Goal: Use online tool/utility: Utilize a website feature to perform a specific function

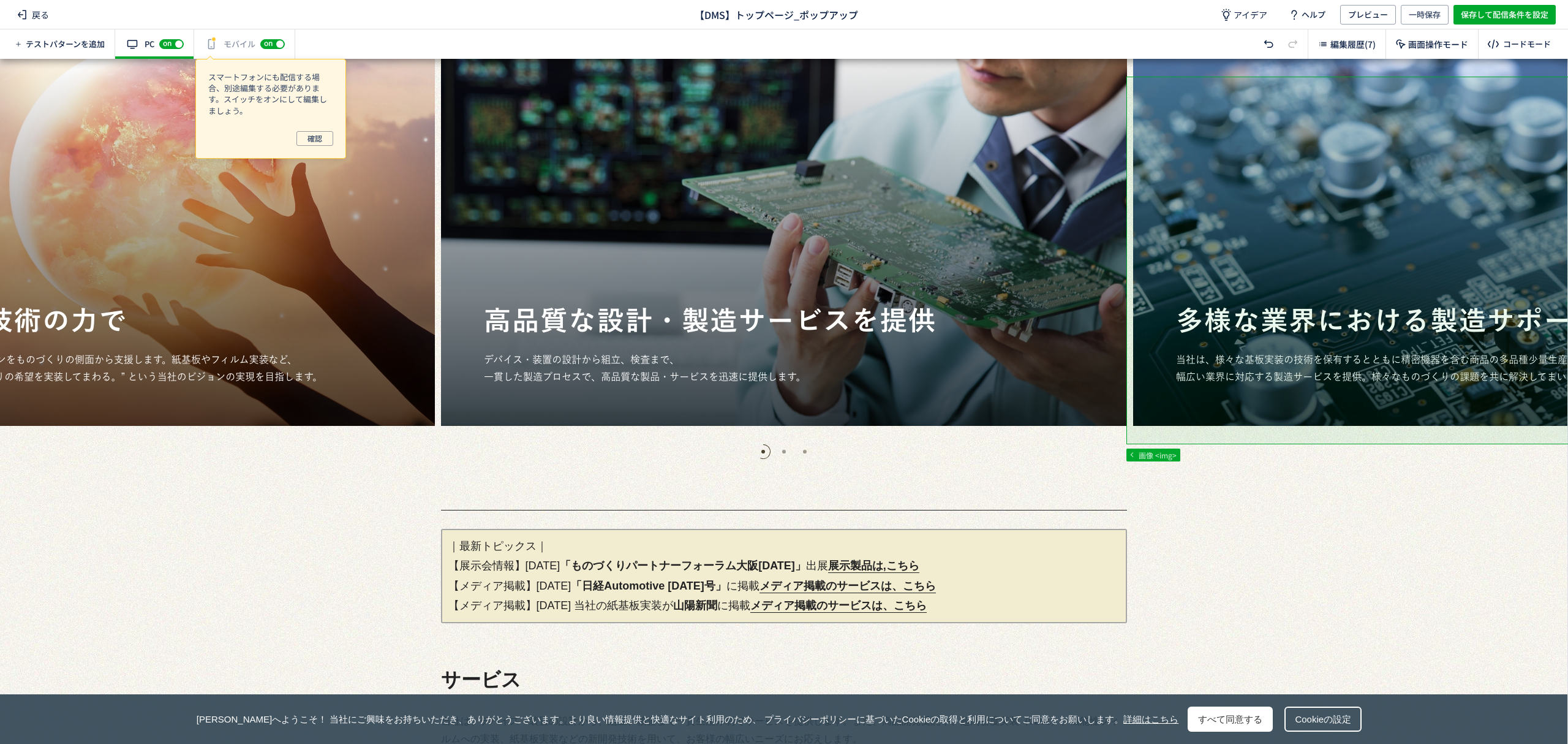
scroll to position [75, 0]
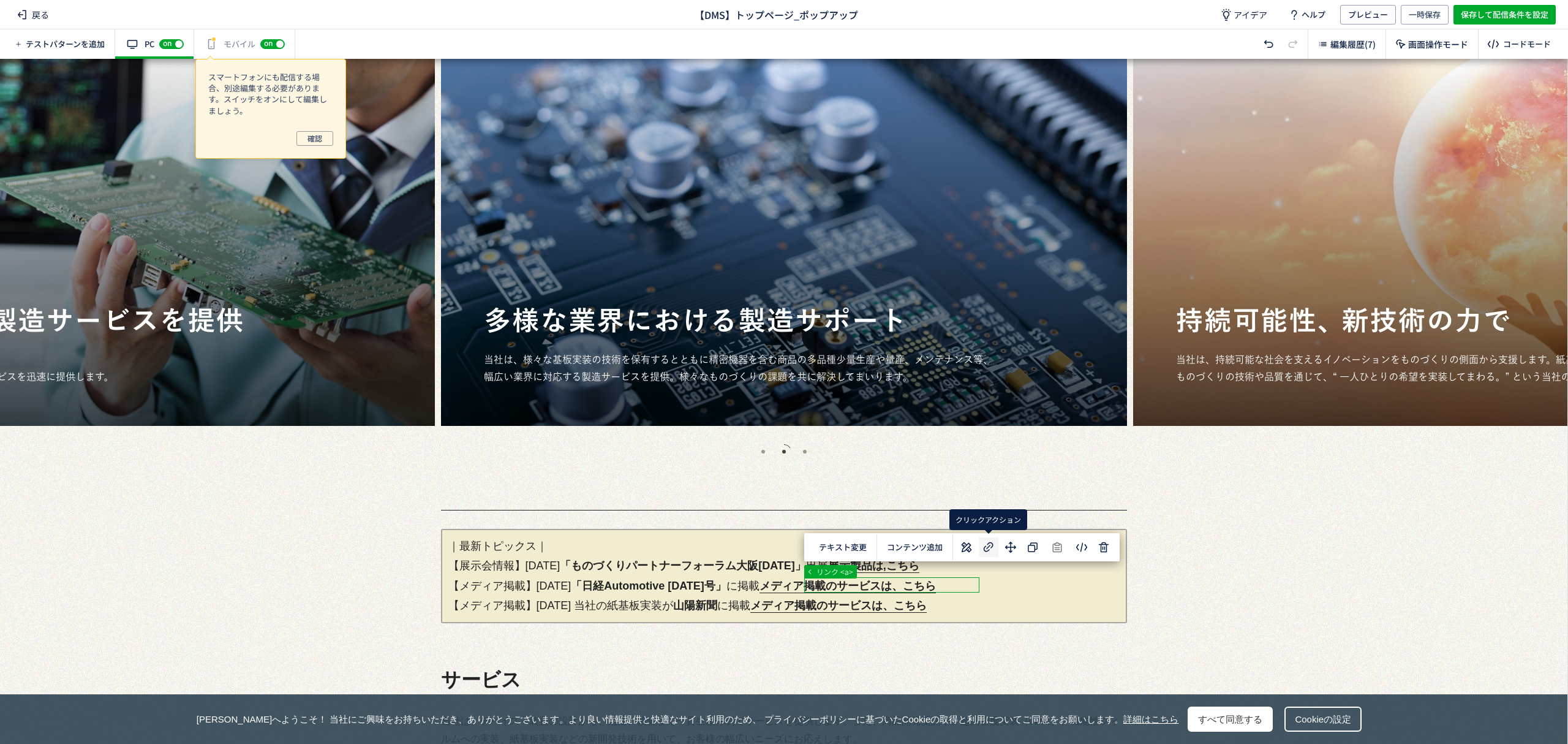
click at [983, 547] on icon at bounding box center [989, 547] width 15 height 15
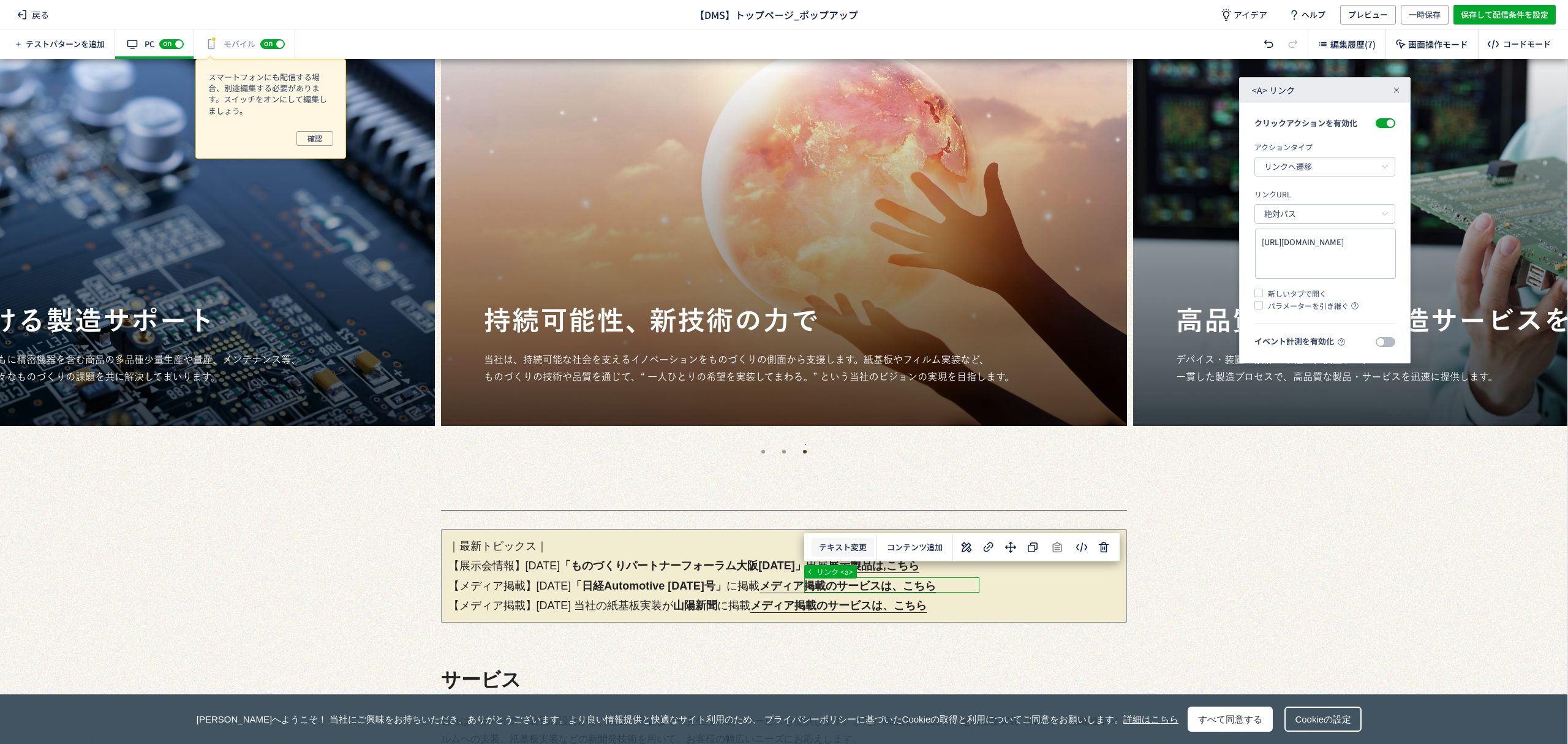
scroll to position [0, 0]
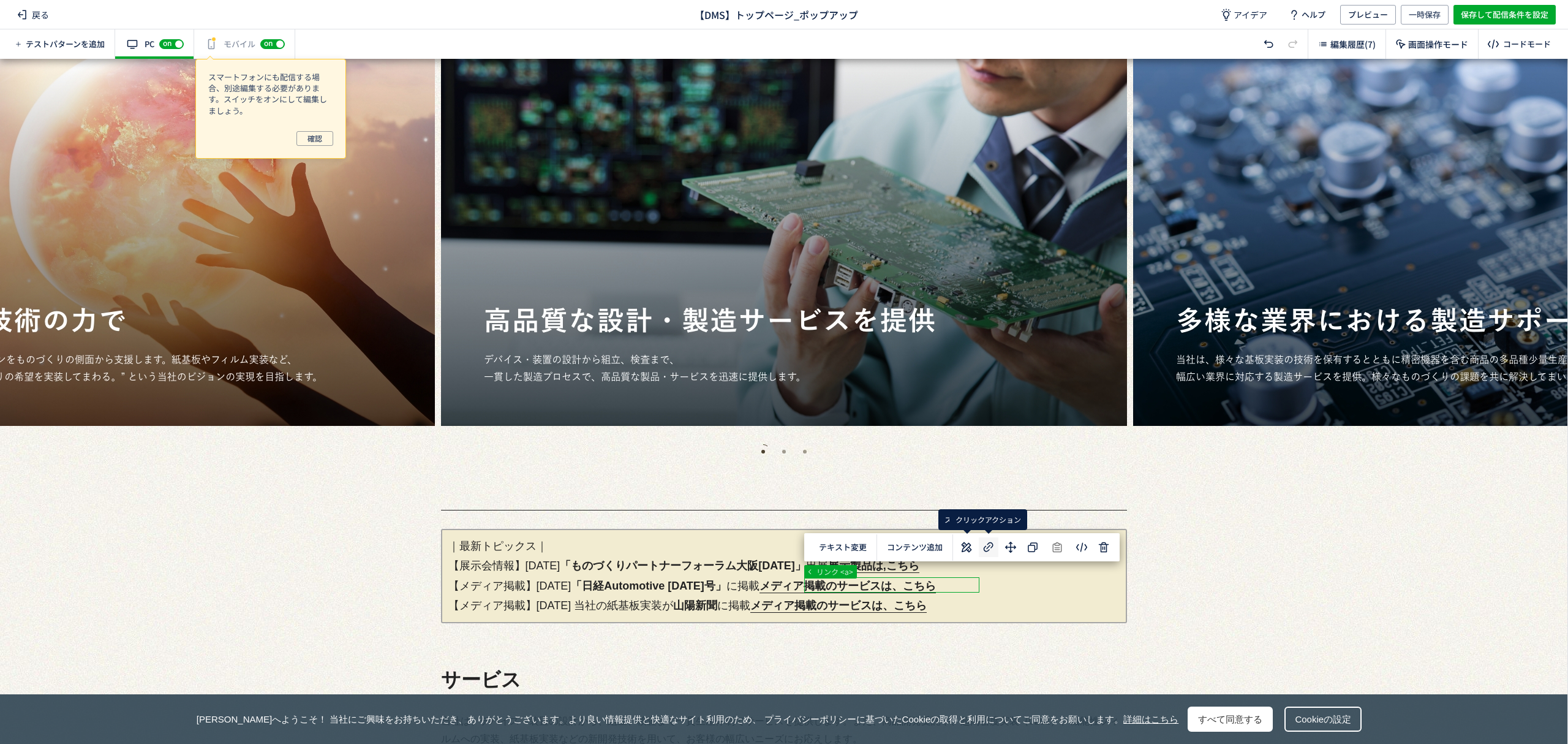
click at [985, 547] on use at bounding box center [988, 547] width 9 height 9
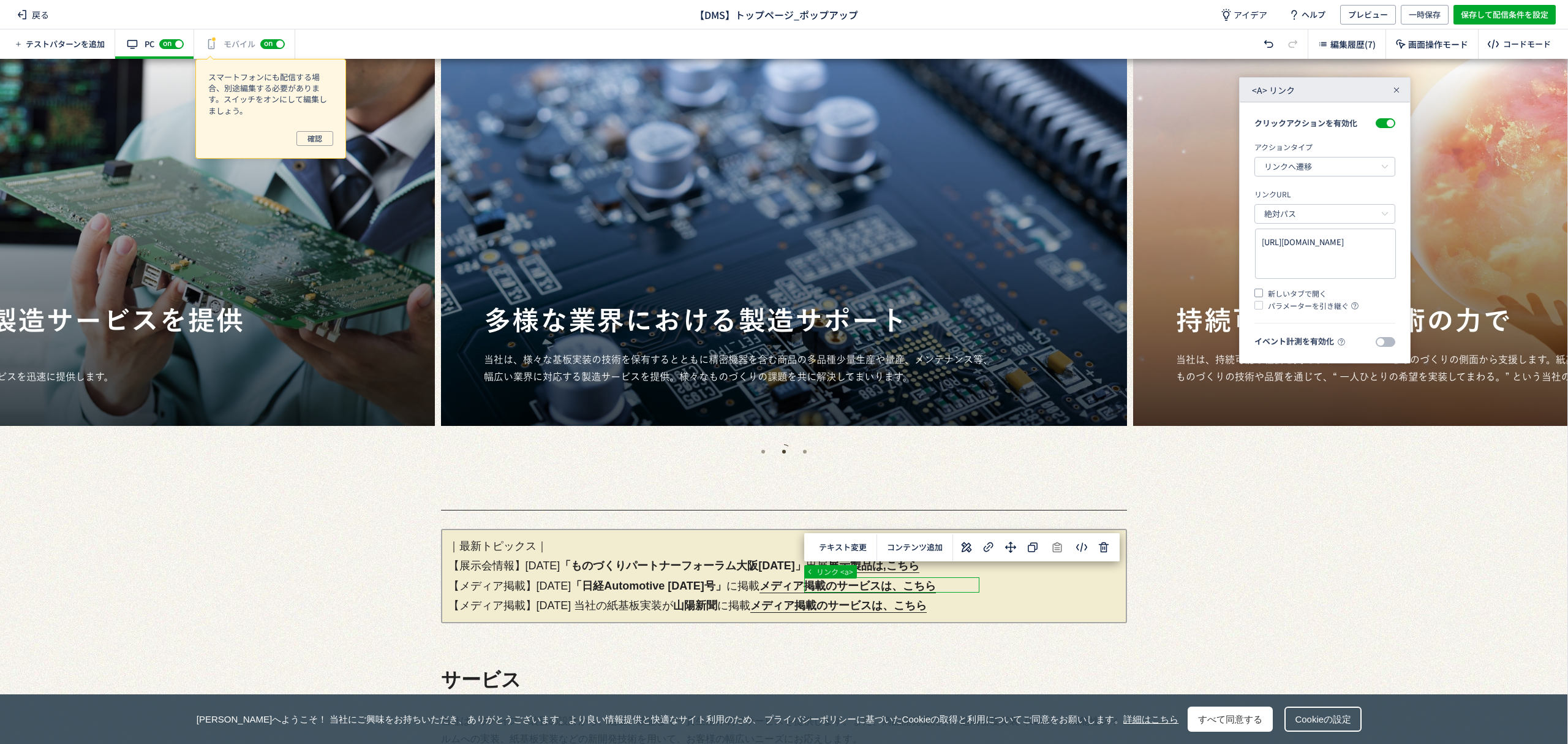
click at [1260, 293] on span at bounding box center [1259, 293] width 9 height 9
click at [0, 0] on input "新しいタブで開く" at bounding box center [0, 0] width 0 height 0
click at [1395, 95] on div at bounding box center [1397, 90] width 12 height 12
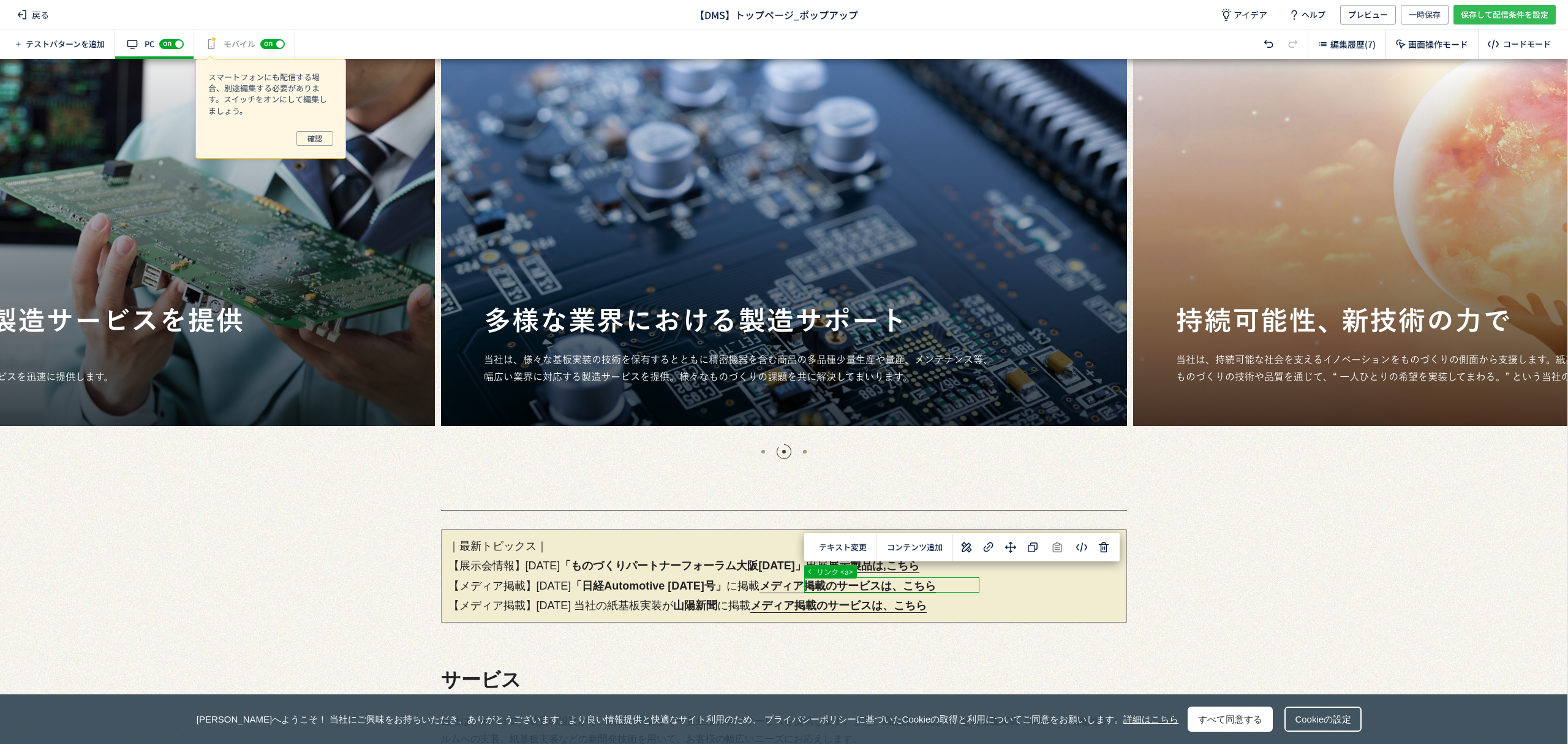
click at [1505, 13] on span "保存して配信条件を設定" at bounding box center [1504, 15] width 88 height 20
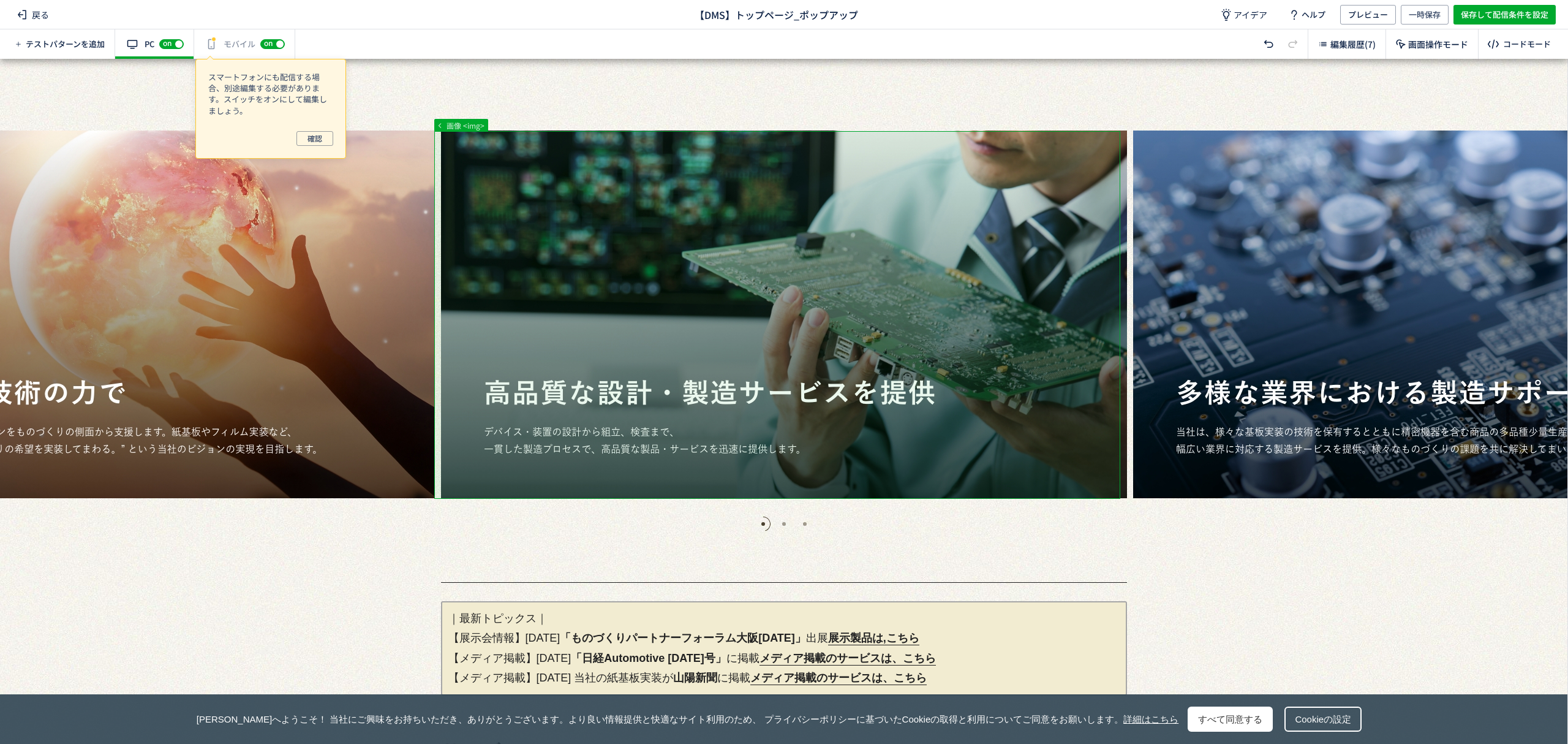
scroll to position [3, 0]
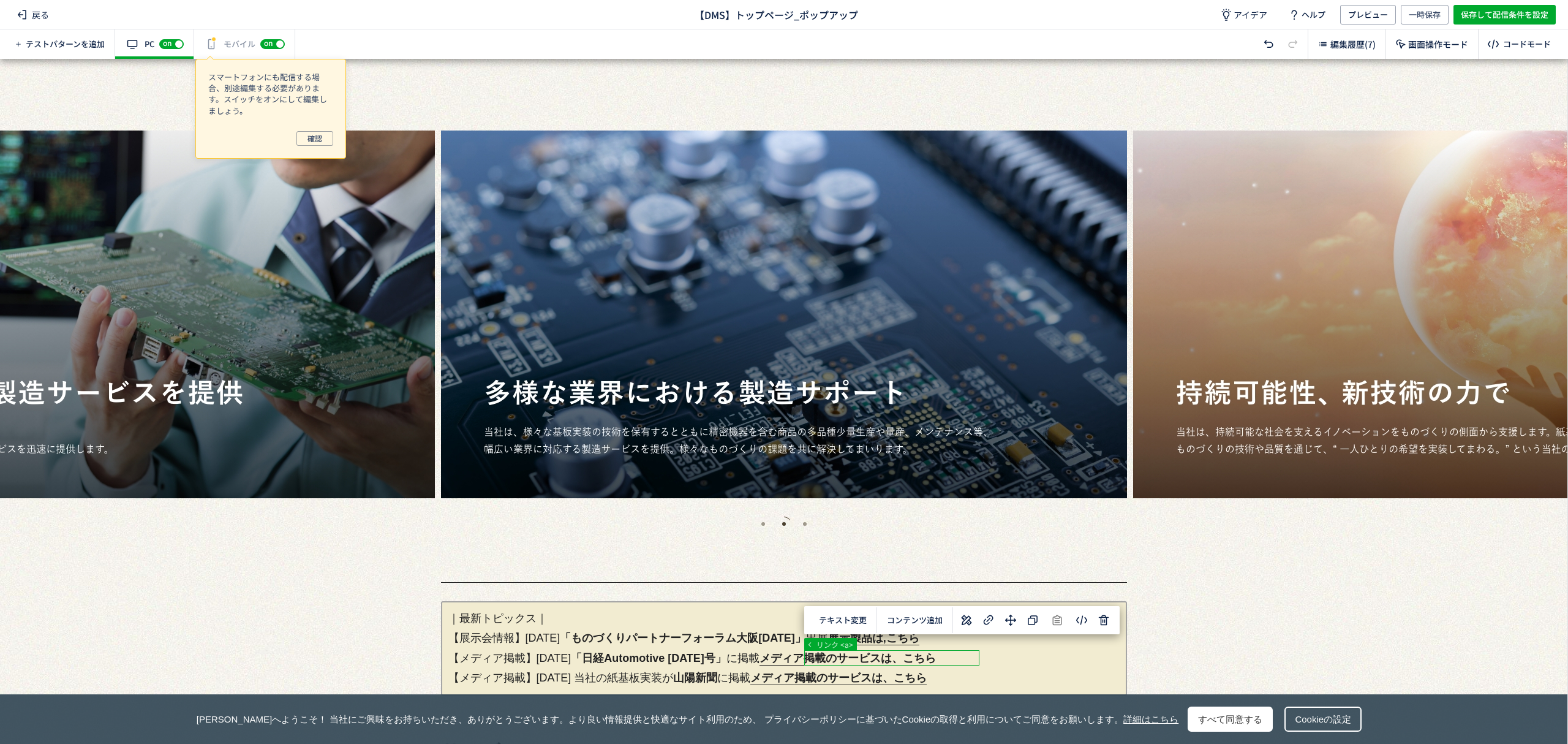
click at [962, 621] on icon at bounding box center [966, 620] width 15 height 15
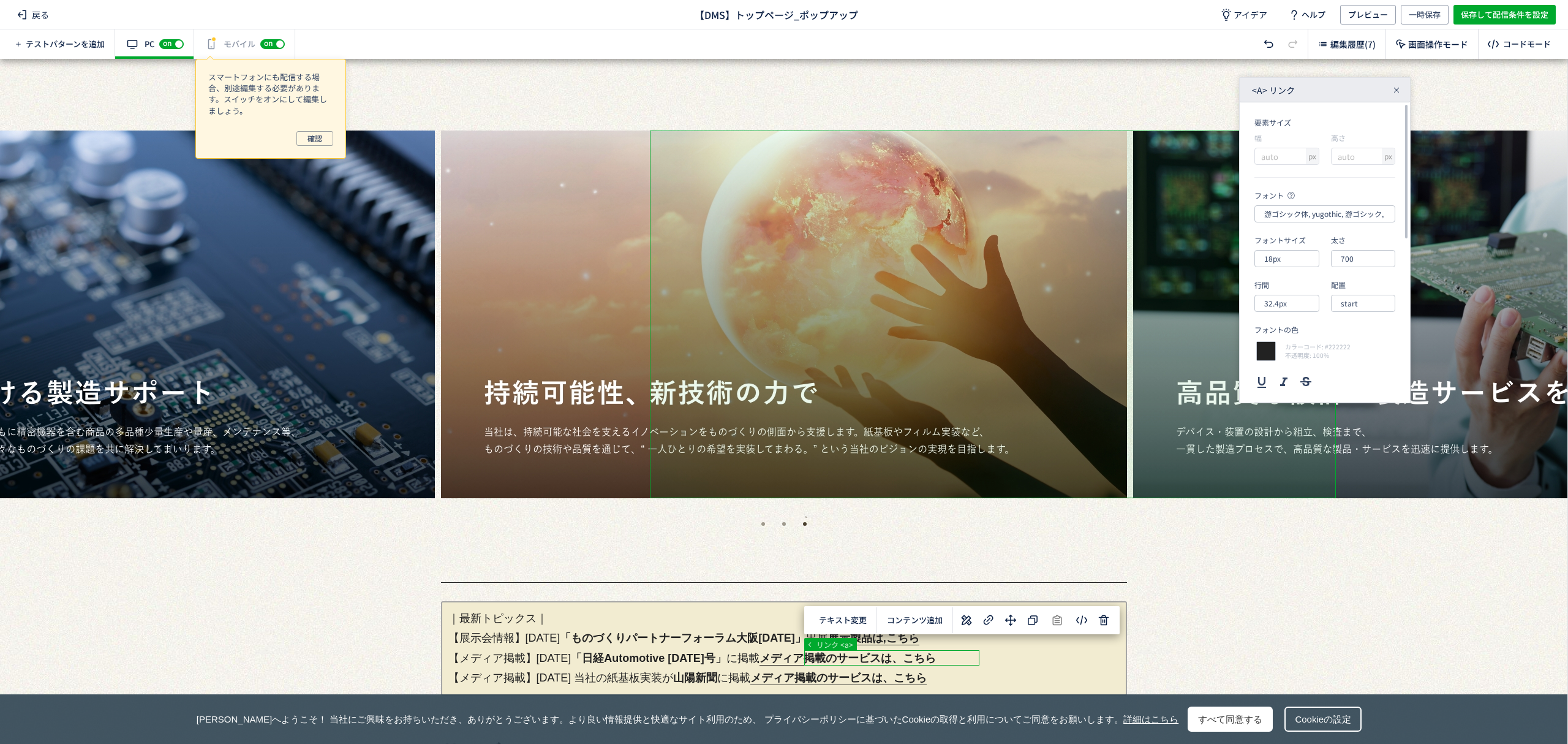
scroll to position [0, 0]
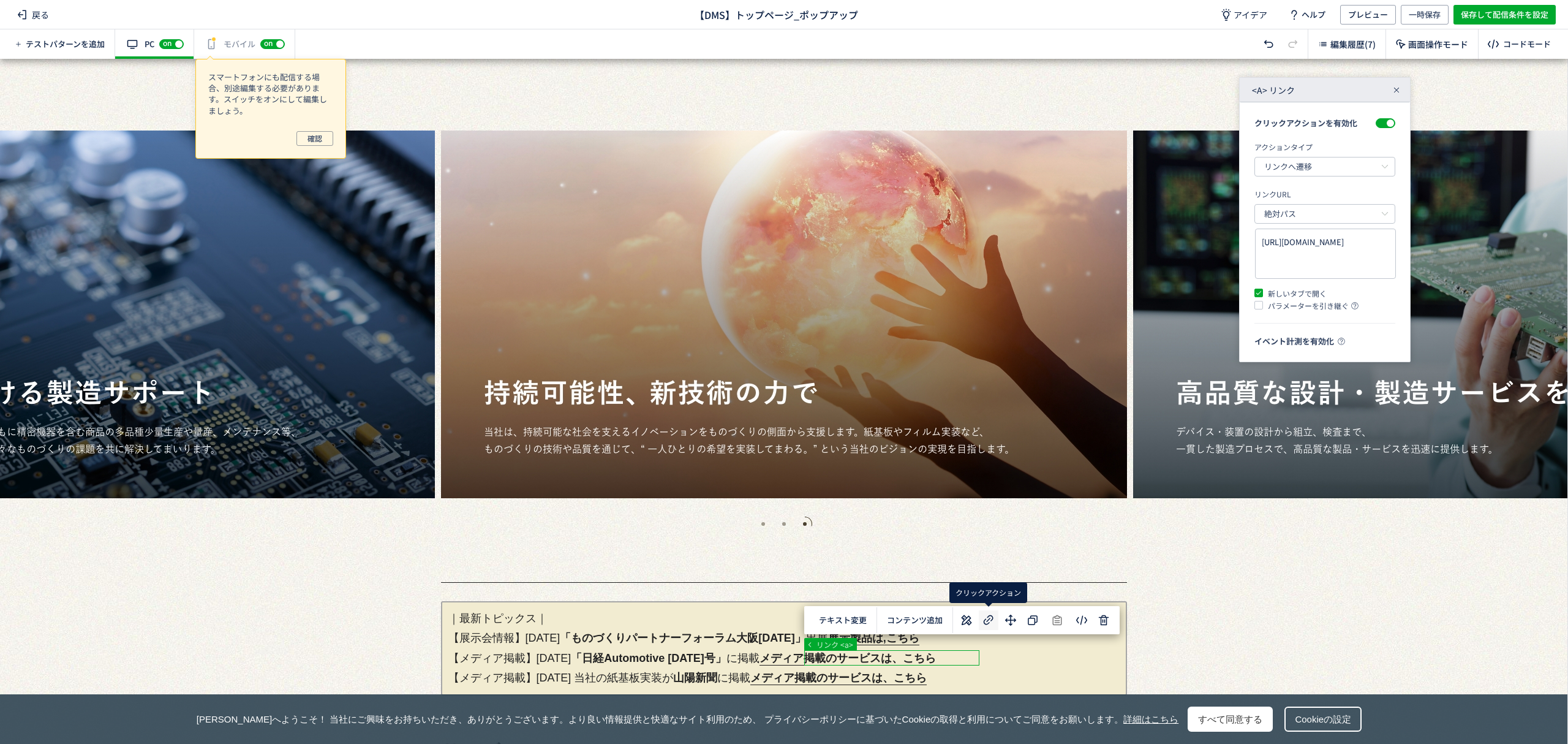
click at [986, 618] on icon at bounding box center [989, 620] width 15 height 15
drag, startPoint x: 1331, startPoint y: 265, endPoint x: 1253, endPoint y: 245, distance: 80.5
click at [1253, 245] on div "クリックアクションを有効化 アクションタイプ リンクへ遷移 リンクへ遷移 LINE公式アカウントを開く 電話をかける テキストやURLのコピー ファイルのダウ…" at bounding box center [1325, 232] width 170 height 261
click at [1335, 243] on textarea at bounding box center [1326, 254] width 127 height 36
paste textarea "[URL][DOMAIN_NAME]"
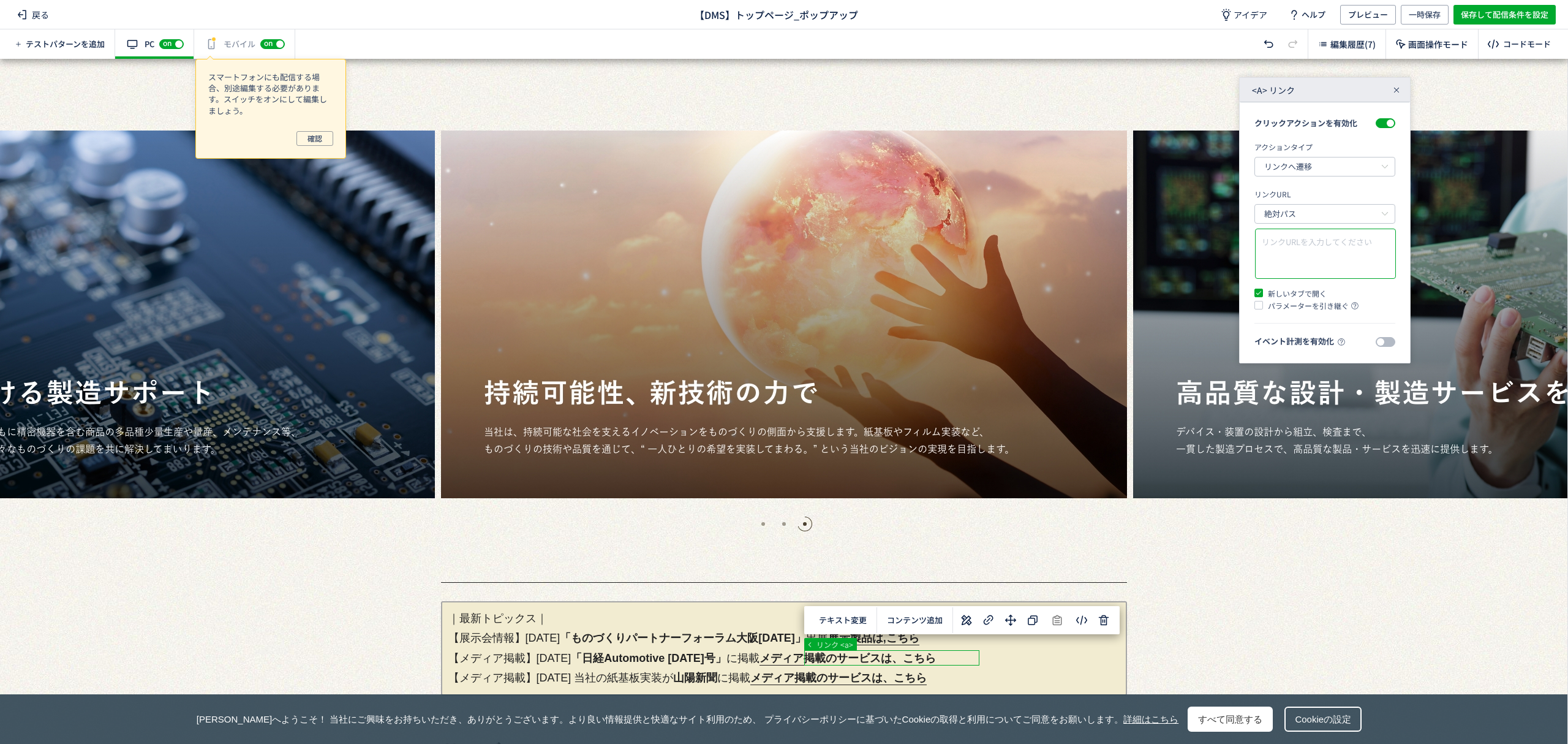
type textarea "[URL][DOMAIN_NAME]"
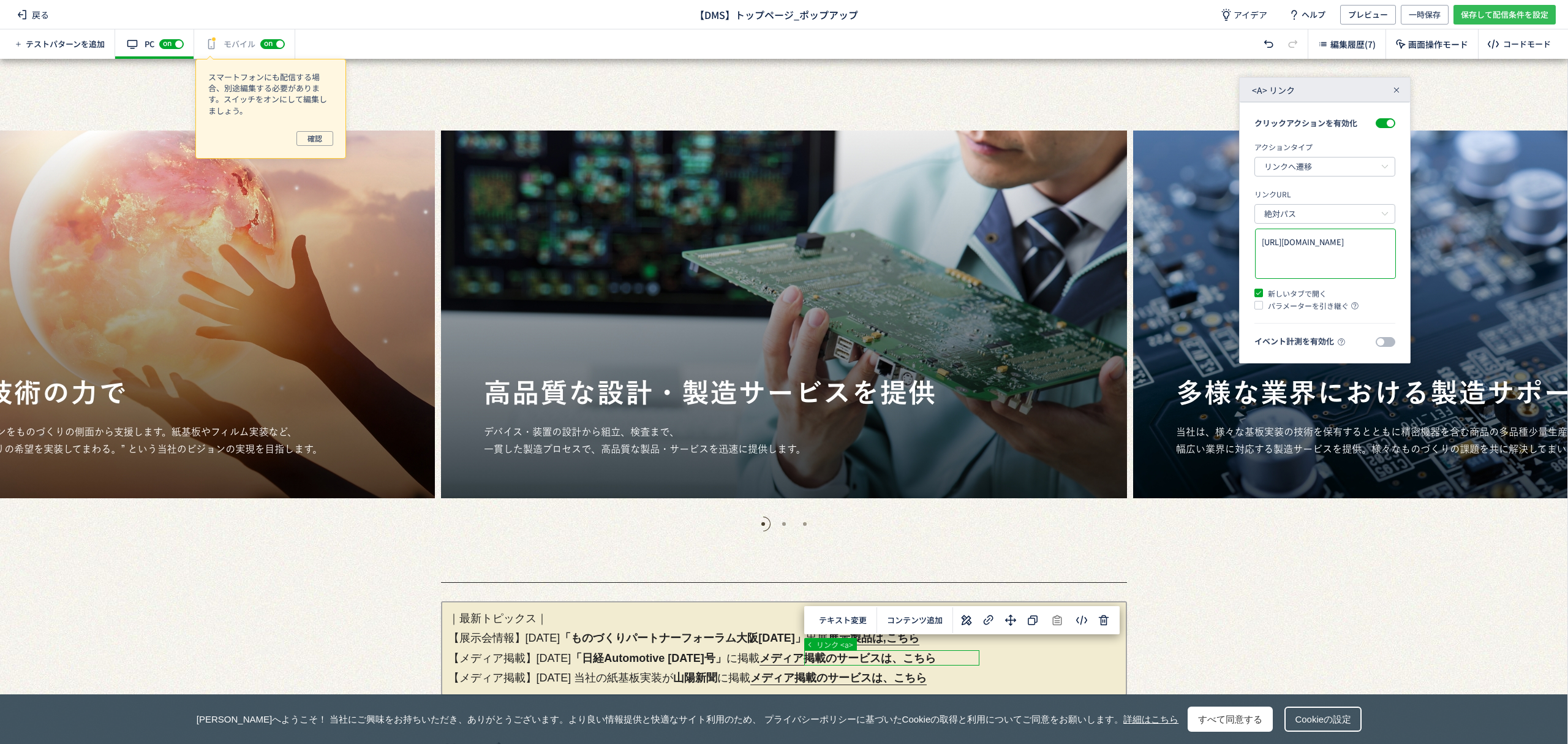
click at [1517, 15] on span "保存して配信条件を設定" at bounding box center [1504, 15] width 88 height 20
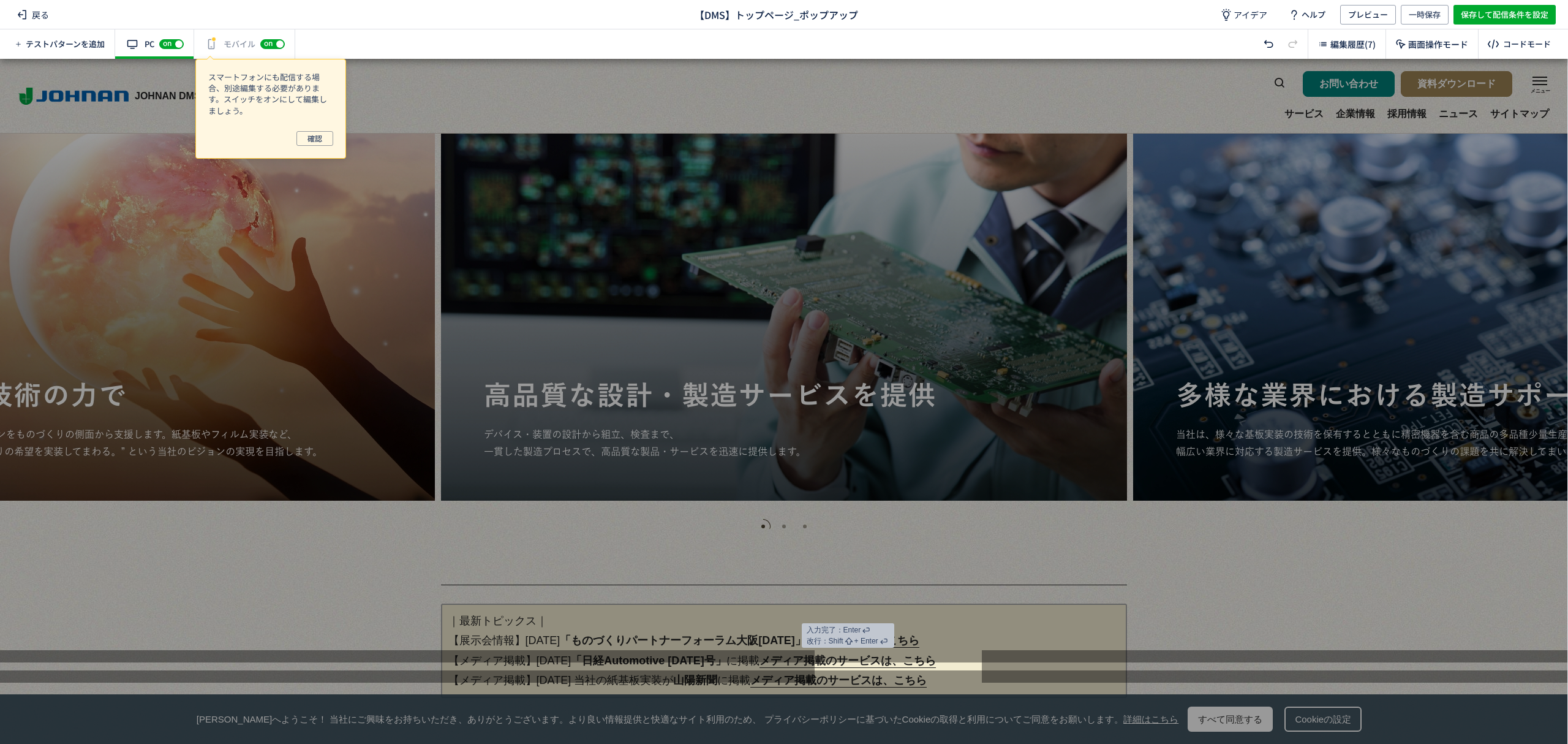
click at [936, 661] on link "メディア掲載のサービスは、こちら" at bounding box center [848, 661] width 176 height 14
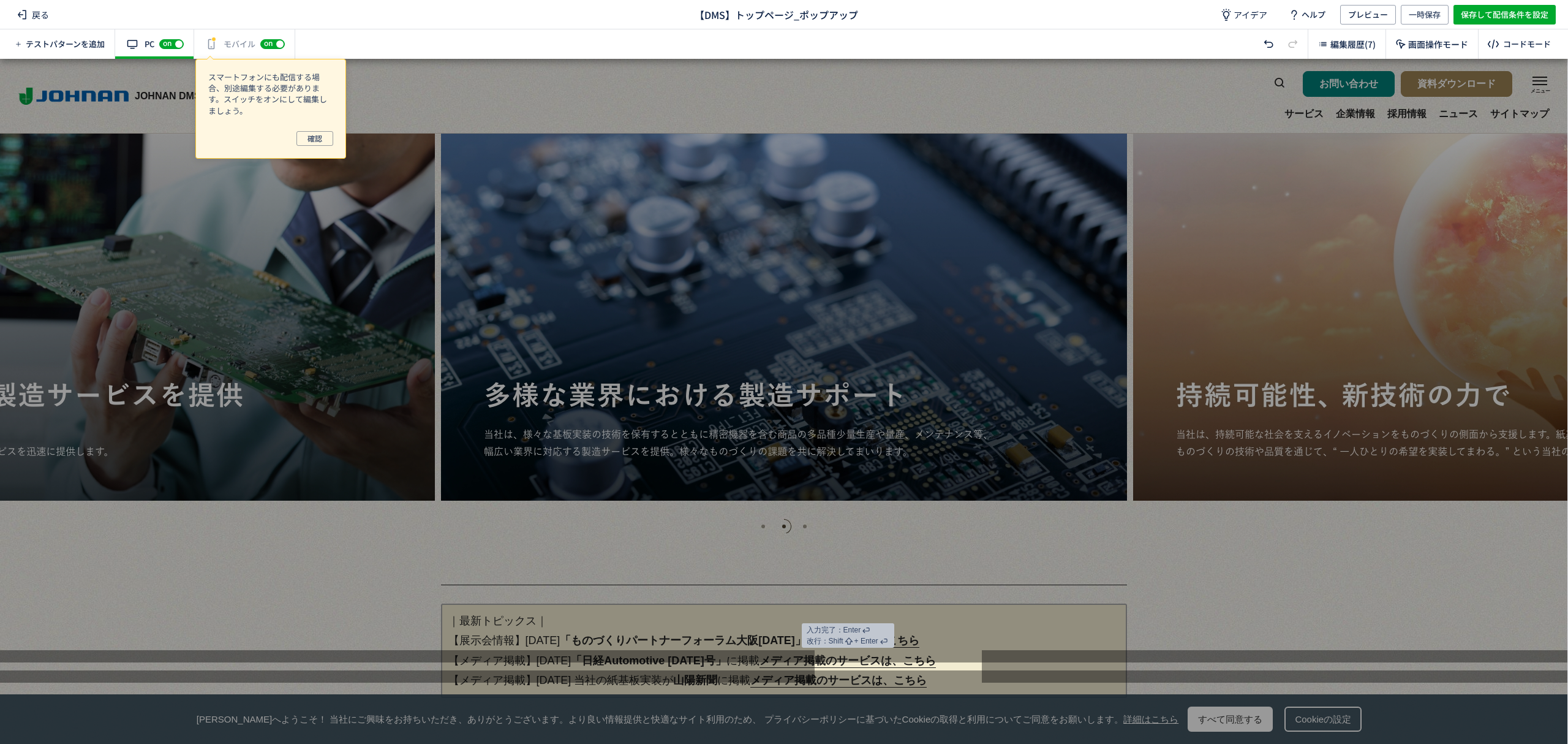
click at [934, 661] on link "メディア掲載のサービスは、こちら" at bounding box center [848, 661] width 176 height 14
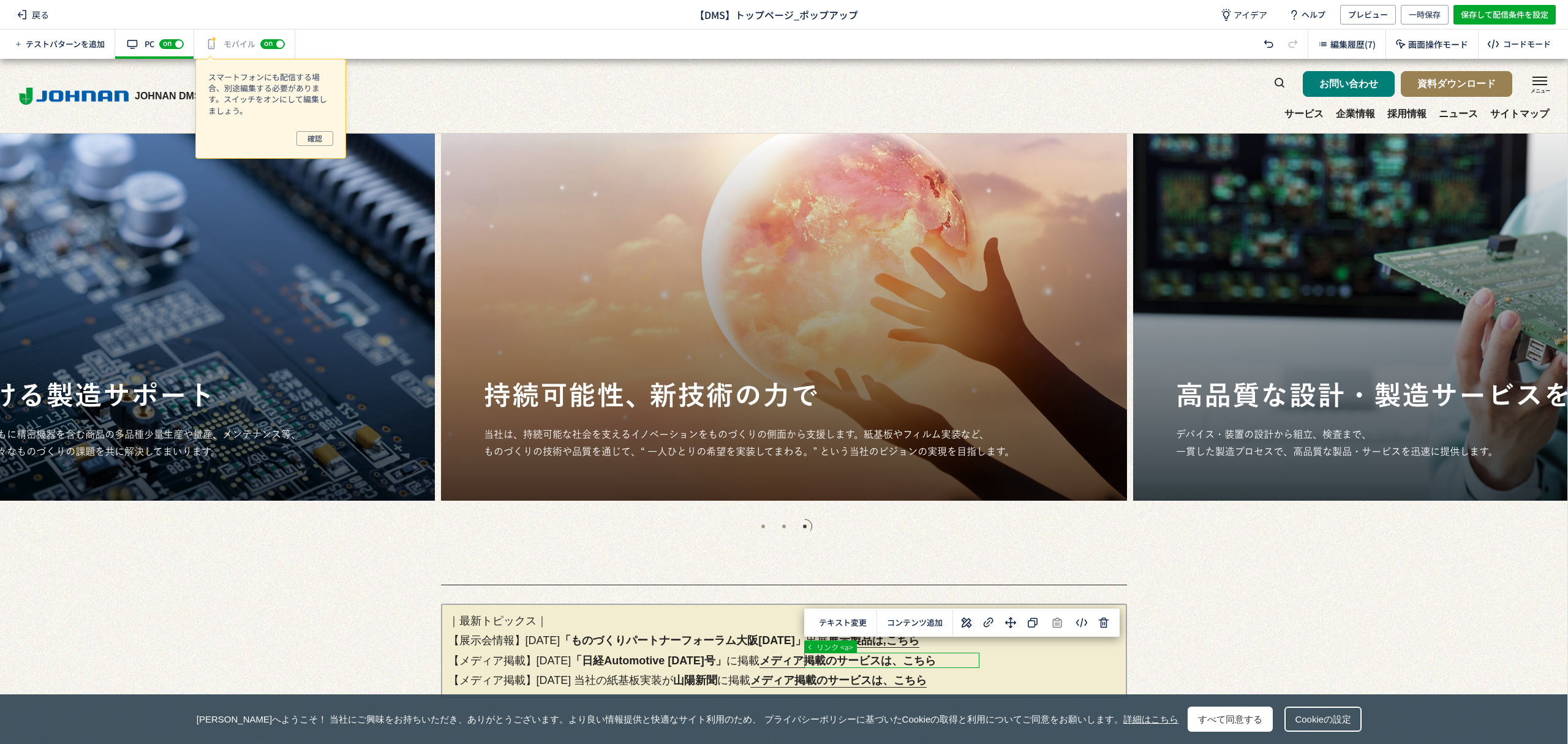
drag, startPoint x: 809, startPoint y: 663, endPoint x: 968, endPoint y: 665, distance: 159.0
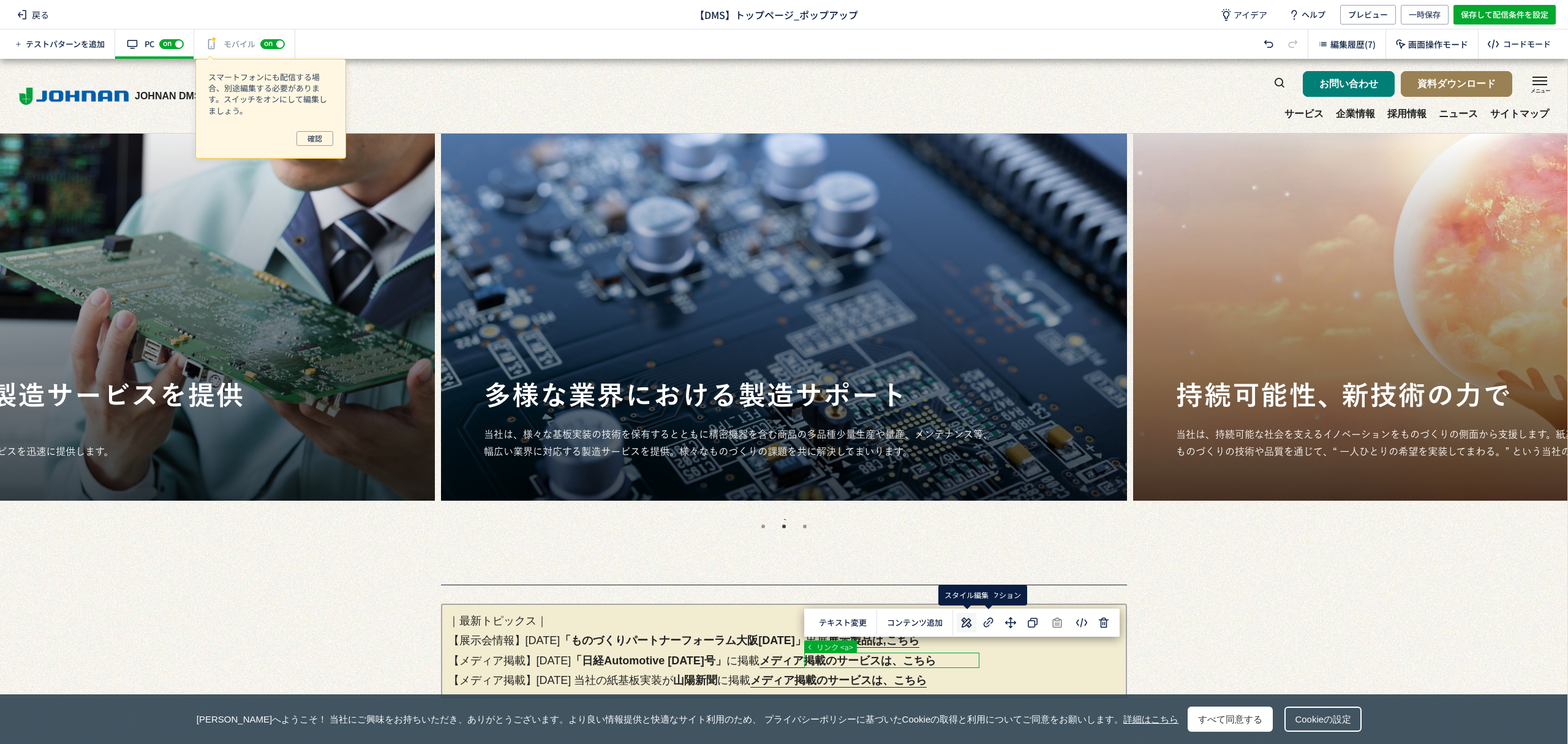
click at [966, 618] on icon at bounding box center [966, 622] width 15 height 15
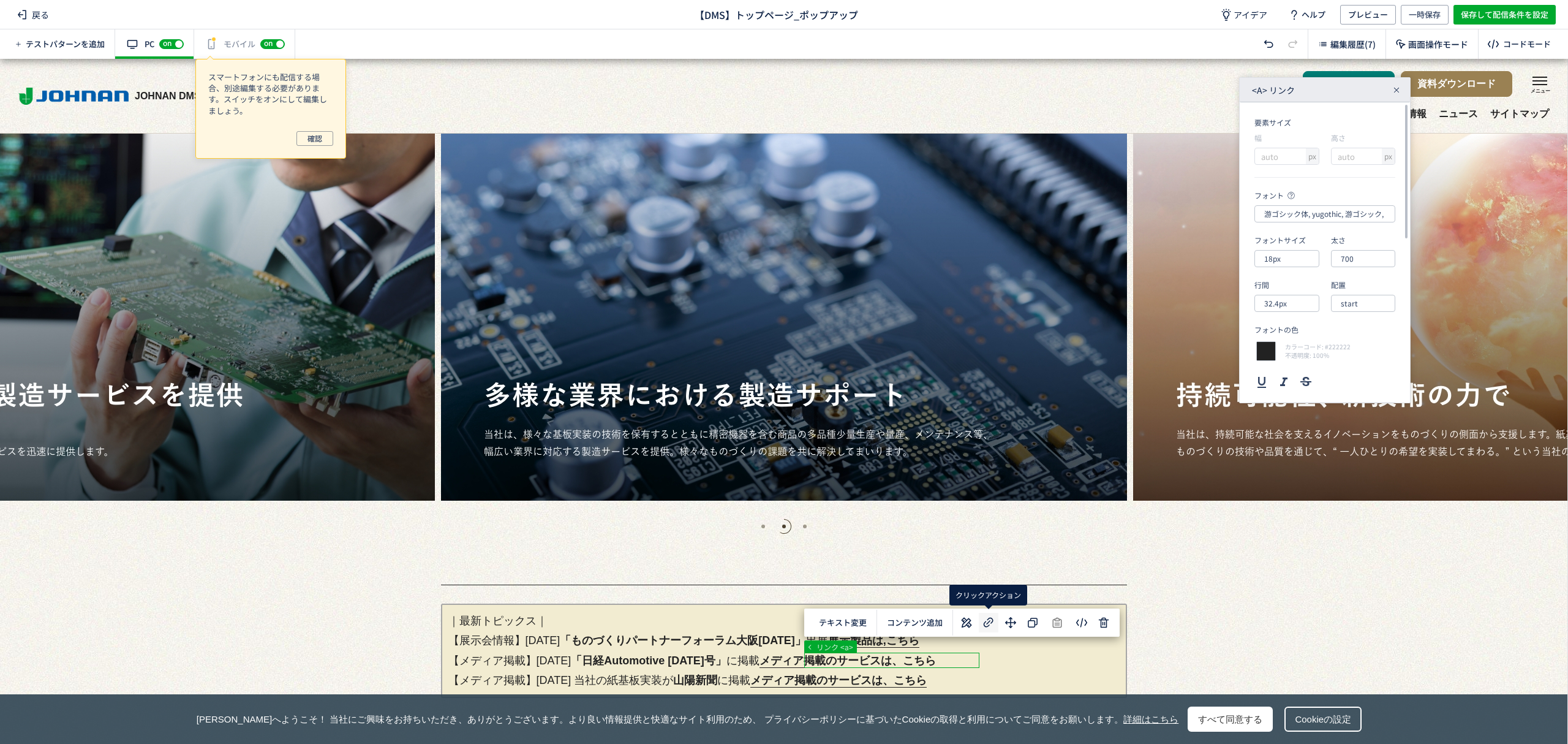
click at [990, 617] on icon at bounding box center [989, 622] width 15 height 15
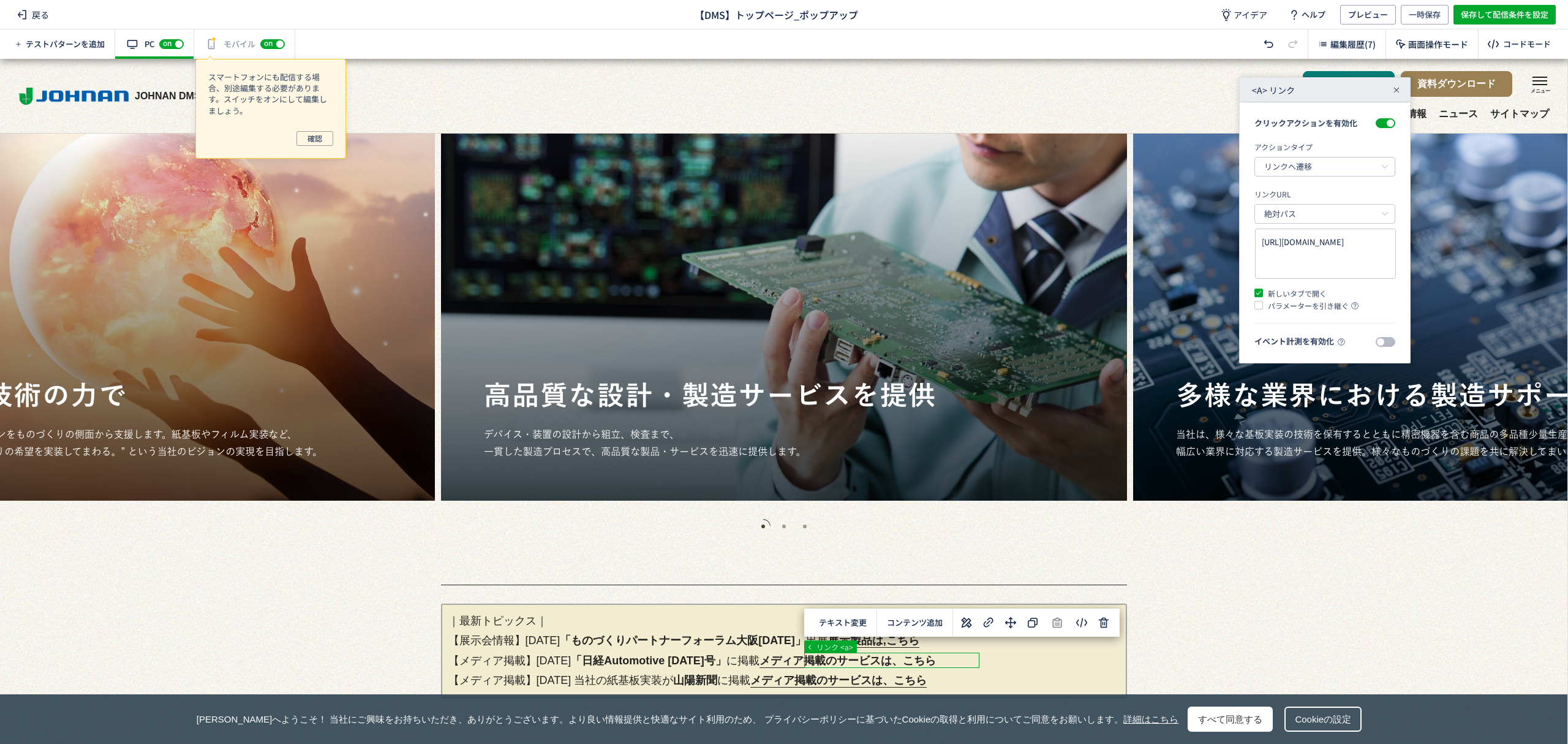
click at [1382, 126] on span at bounding box center [1385, 123] width 20 height 9
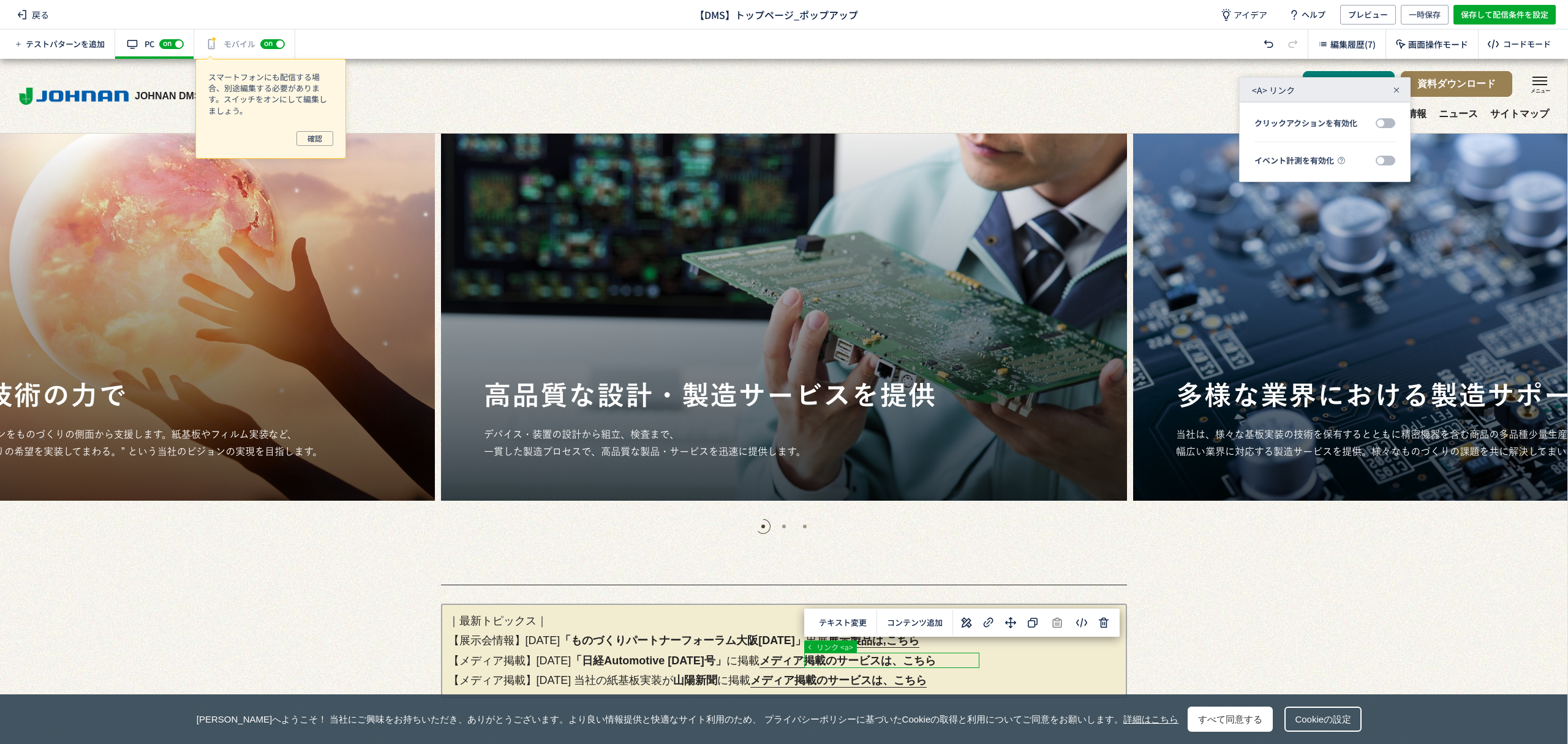
click at [1387, 125] on span at bounding box center [1385, 123] width 20 height 9
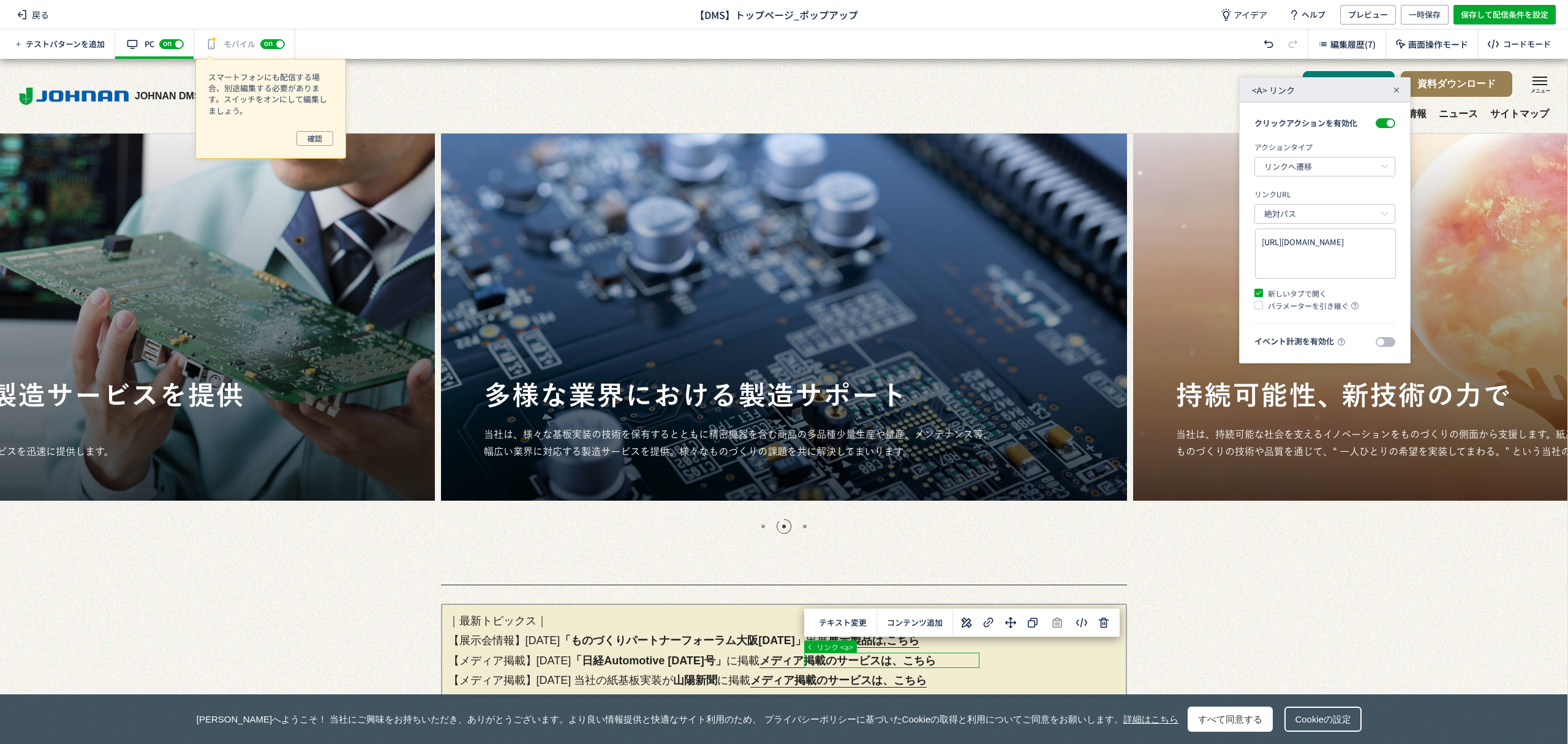
click at [1395, 96] on div "<a> リンク" at bounding box center [1325, 89] width 170 height 25
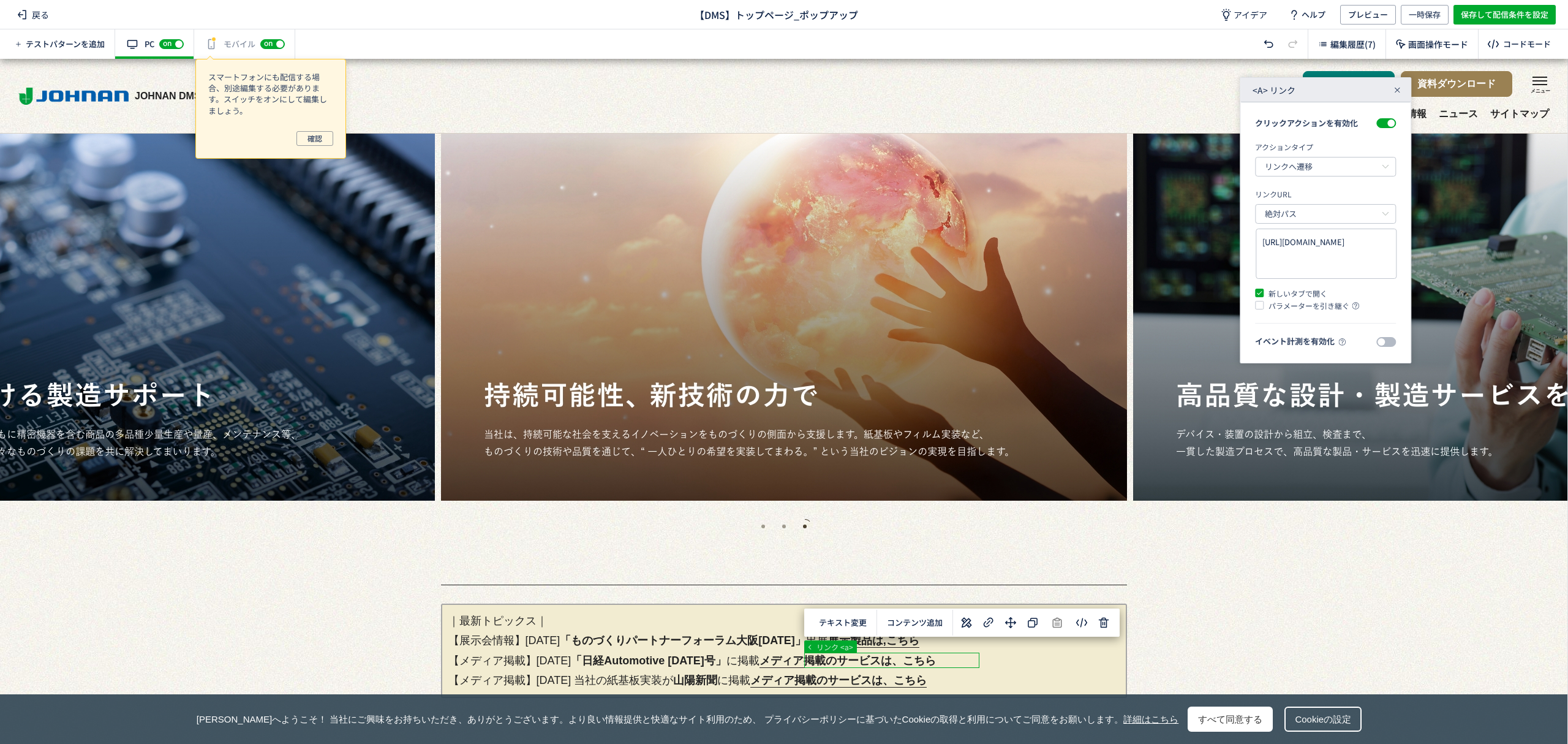
click at [1397, 89] on icon at bounding box center [1397, 89] width 8 height 8
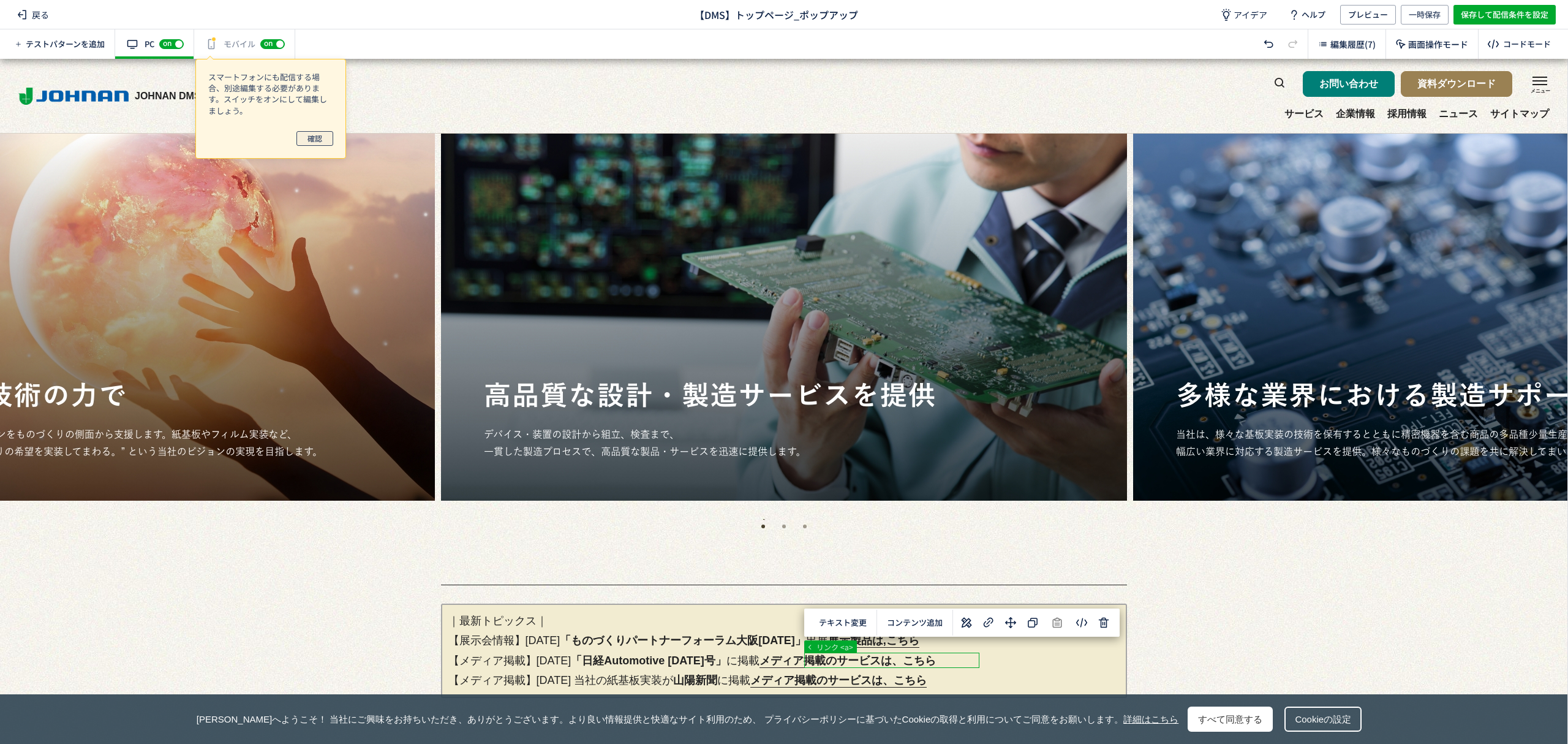
click at [319, 142] on span "確認" at bounding box center [315, 138] width 15 height 15
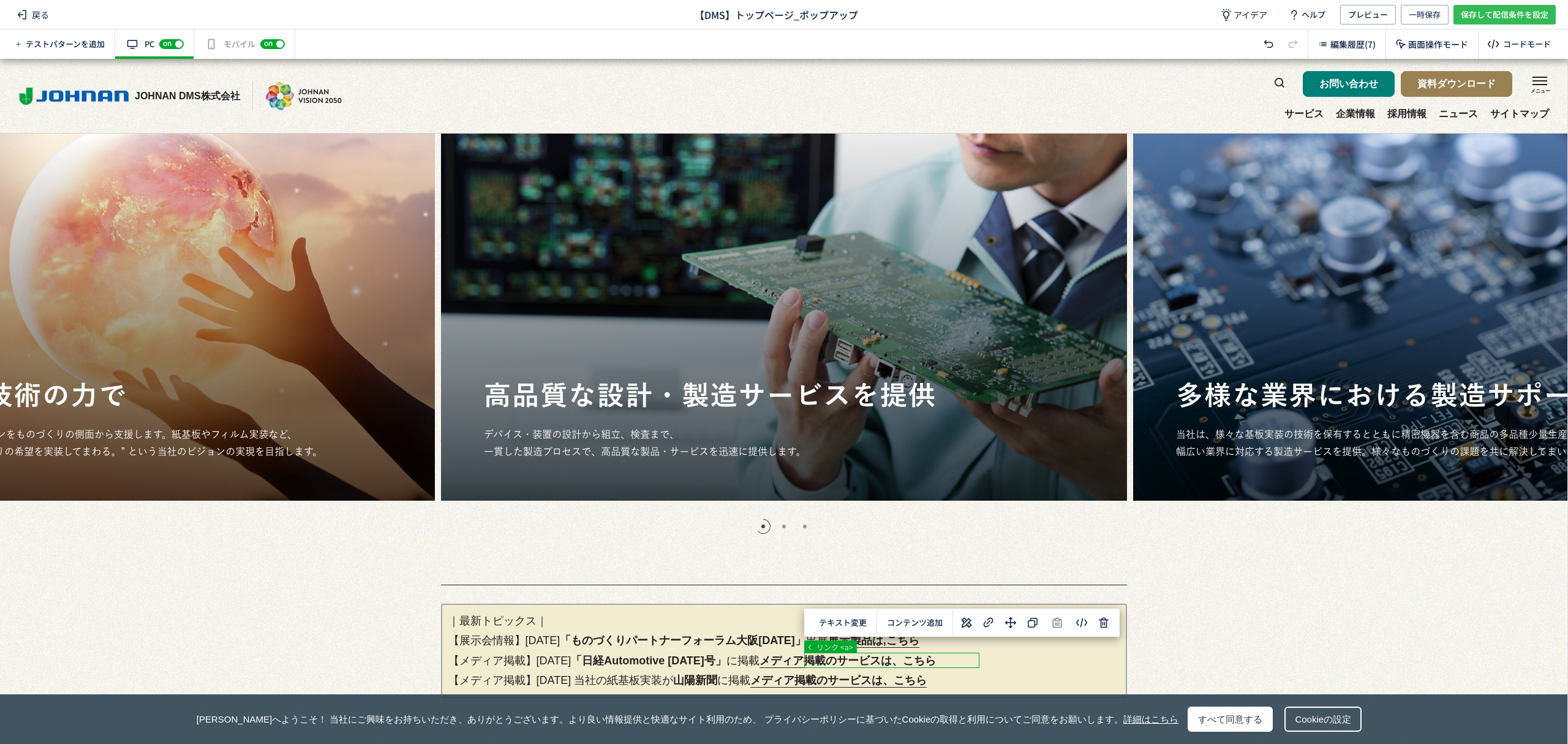
click at [1488, 11] on span "保存して配信条件を設定" at bounding box center [1504, 15] width 88 height 20
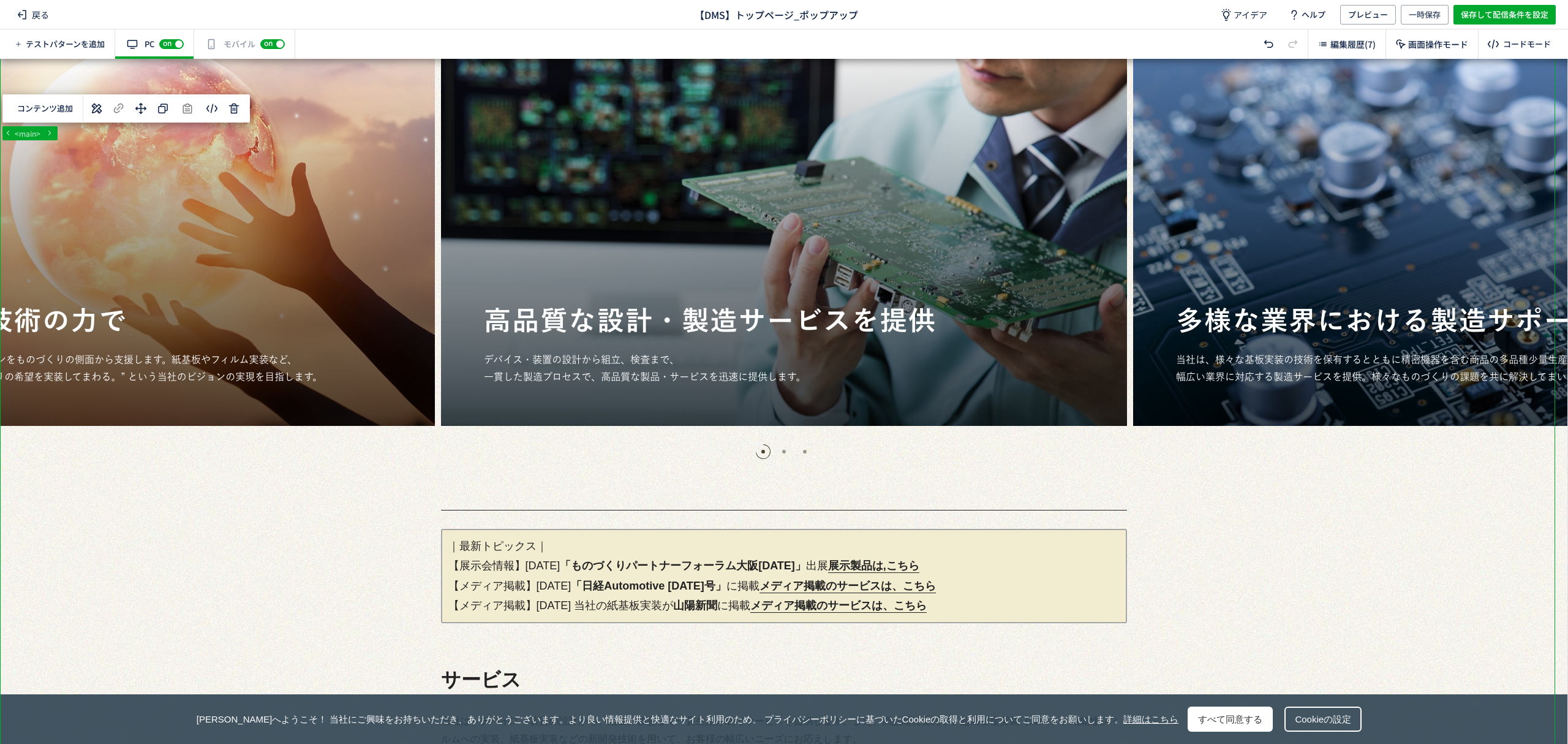
scroll to position [93, 0]
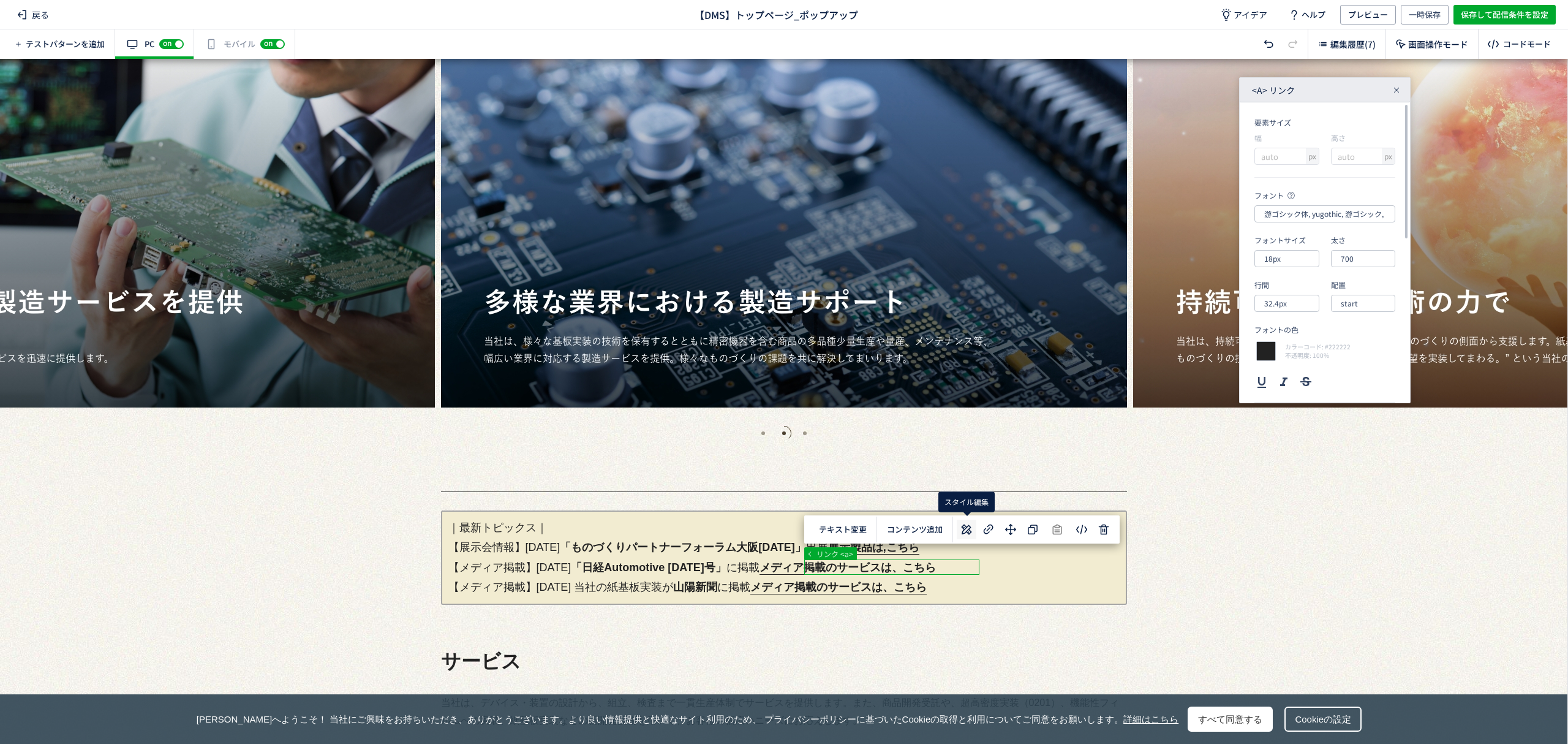
click at [965, 533] on icon at bounding box center [966, 529] width 15 height 15
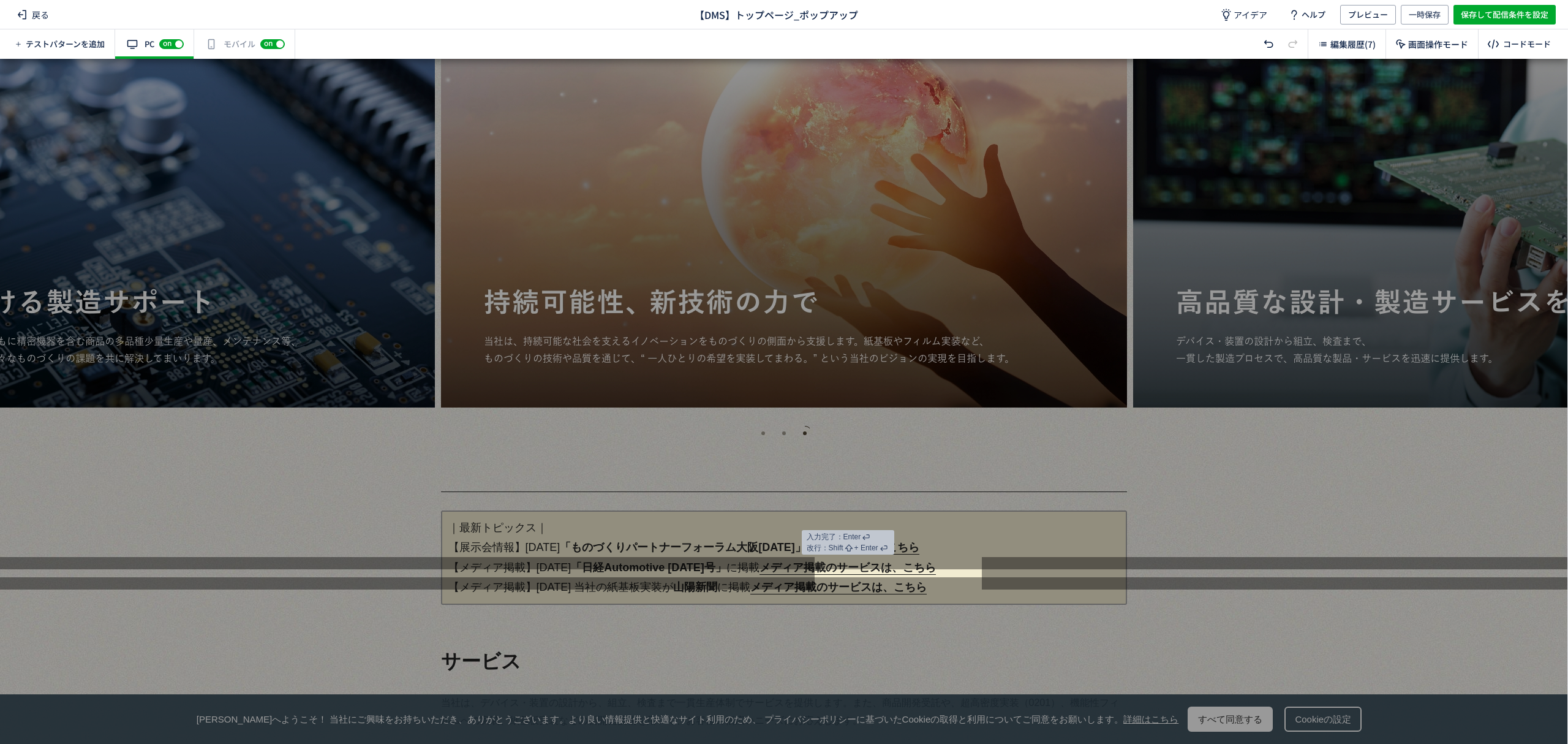
scroll to position [0, 0]
drag, startPoint x: 806, startPoint y: 569, endPoint x: 990, endPoint y: 567, distance: 184.0
click at [997, 579] on div at bounding box center [783, 661] width 1567 height 167
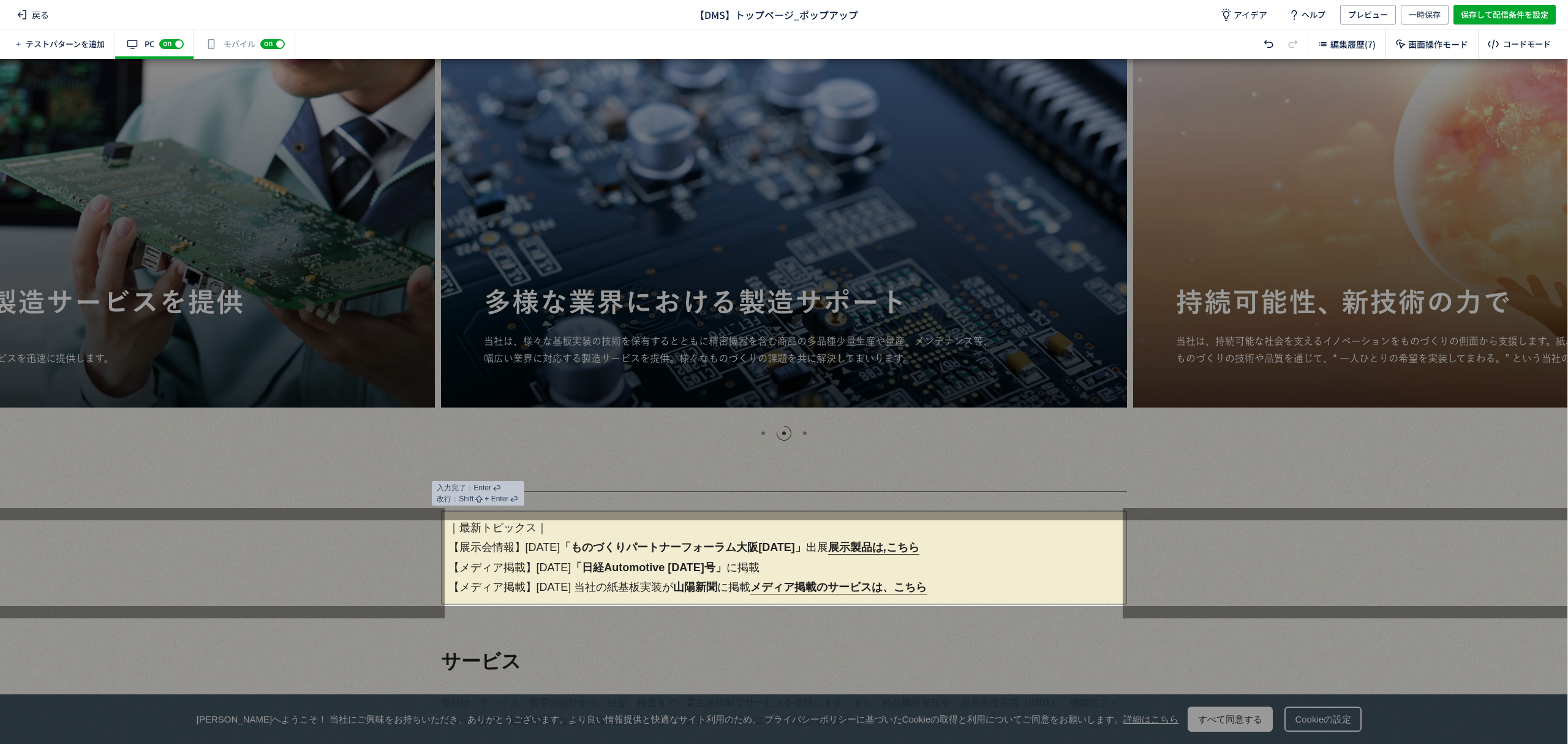
click at [790, 566] on p "｜最新トピックス｜ 【展示会情報】[DATE] 「ものづくりパートナーフォーラム[GEOGRAPHIC_DATA][DATE]」 出展　 展示製品は,こちら …" at bounding box center [784, 558] width 686 height 95
click at [933, 570] on p "｜最新トピックス｜ 【展示会情報】[DATE] 「ものづくりパートナーフォーラム大阪[DATE]」 出展　 展示製品は,こちら 【メディア掲載】[DATE] …" at bounding box center [784, 558] width 686 height 95
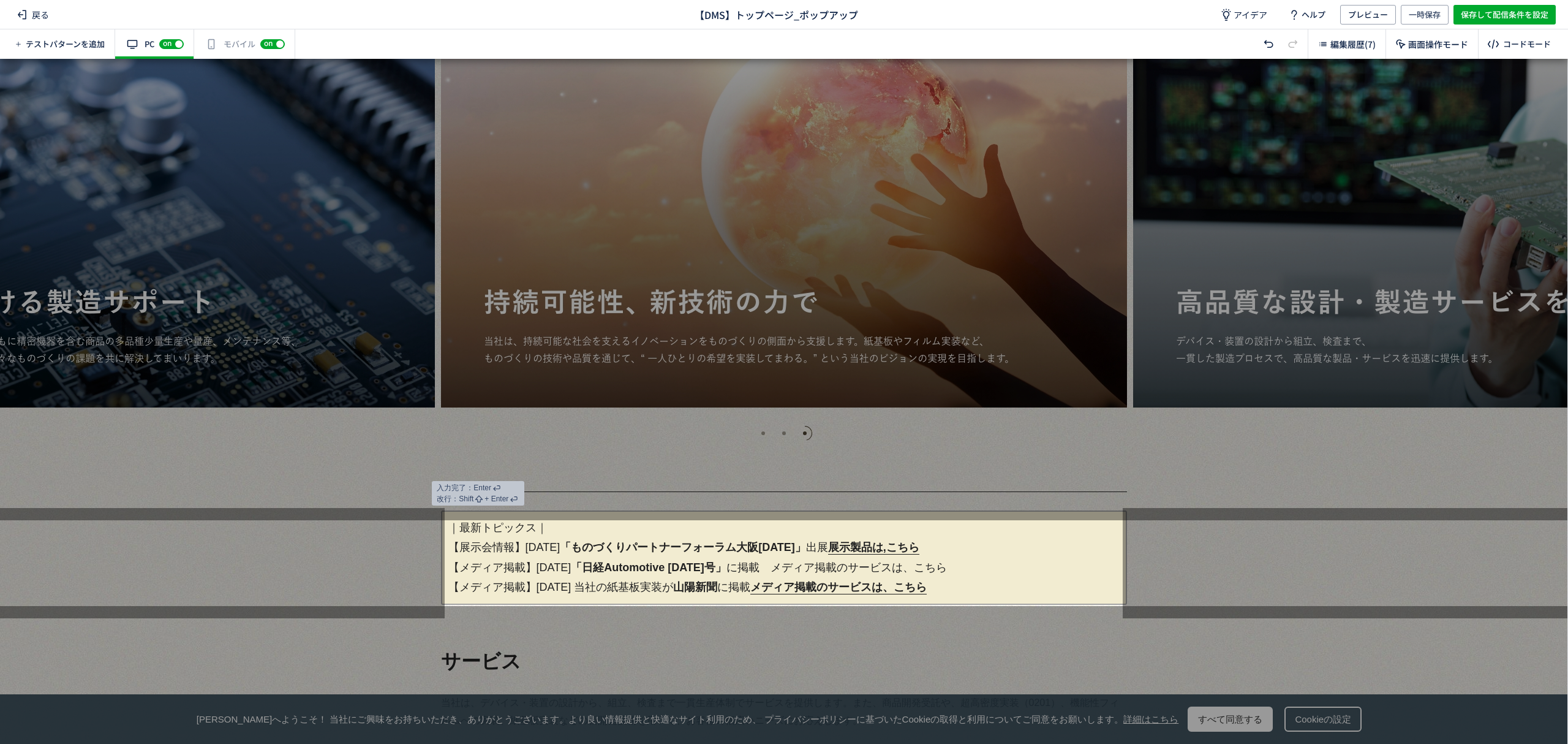
drag, startPoint x: 805, startPoint y: 568, endPoint x: 988, endPoint y: 565, distance: 183.0
click at [988, 565] on p "｜最新トピックス｜ 【展示会情報】[DATE] 「ものづくりパートナーフォーラム大阪[DATE]」 出展　 展示製品は,こちら 【メディア掲載】[DATE] …" at bounding box center [784, 558] width 686 height 95
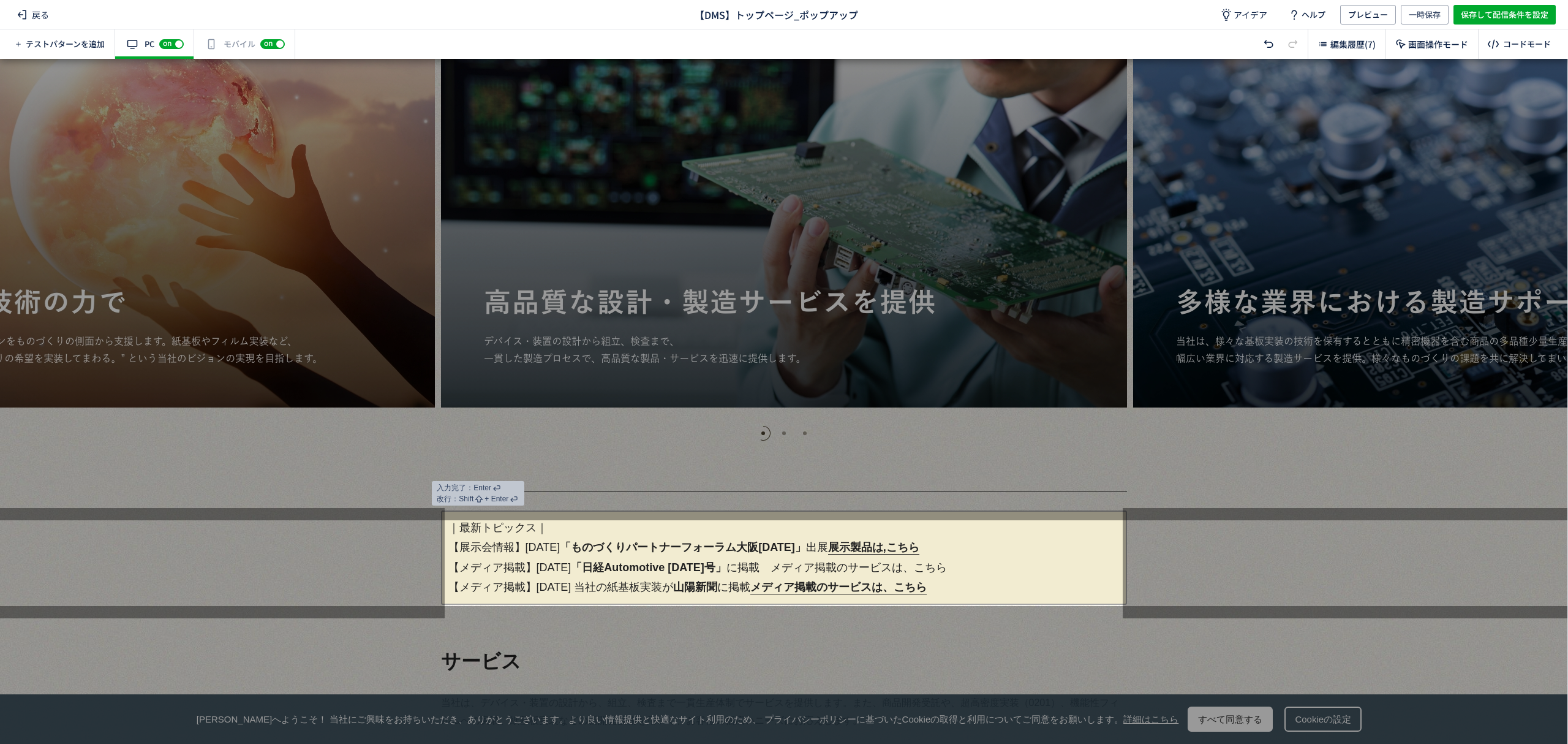
drag, startPoint x: 892, startPoint y: 570, endPoint x: 865, endPoint y: 570, distance: 27.0
click at [865, 570] on p "｜最新トピックス｜ 【展示会情報】[DATE] 「ものづくりパートナーフォーラム大阪[DATE]」 出展　 展示製品は,こちら 【メディア掲載】[DATE] …" at bounding box center [784, 558] width 686 height 95
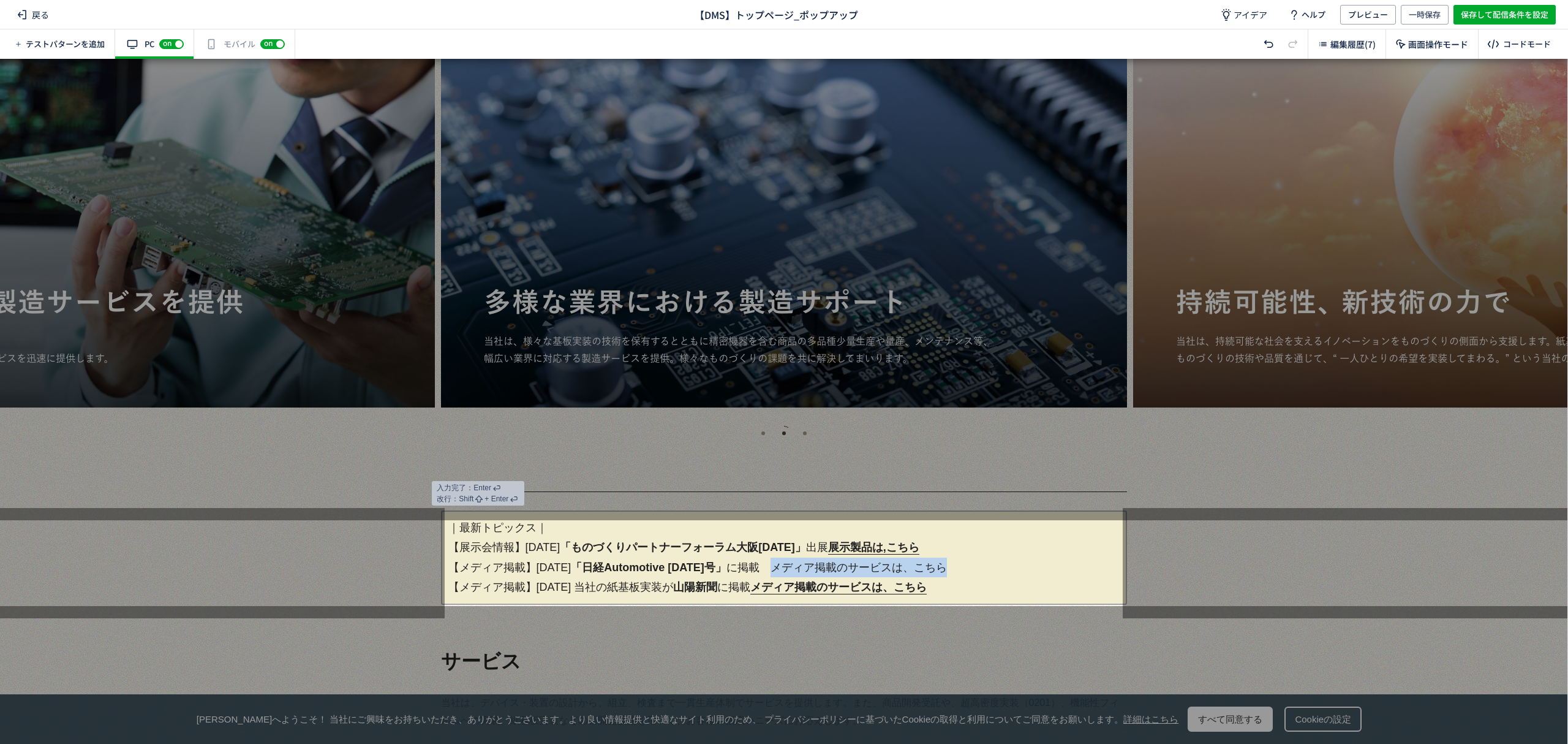
drag, startPoint x: 805, startPoint y: 569, endPoint x: 983, endPoint y: 571, distance: 178.0
click at [983, 571] on p "｜最新トピックス｜ 【展示会情報】[DATE] 「ものづくりパートナーフォーラム大阪[DATE]」 出展　 展示製品は,こちら 【メディア掲載】[DATE] …" at bounding box center [784, 558] width 686 height 95
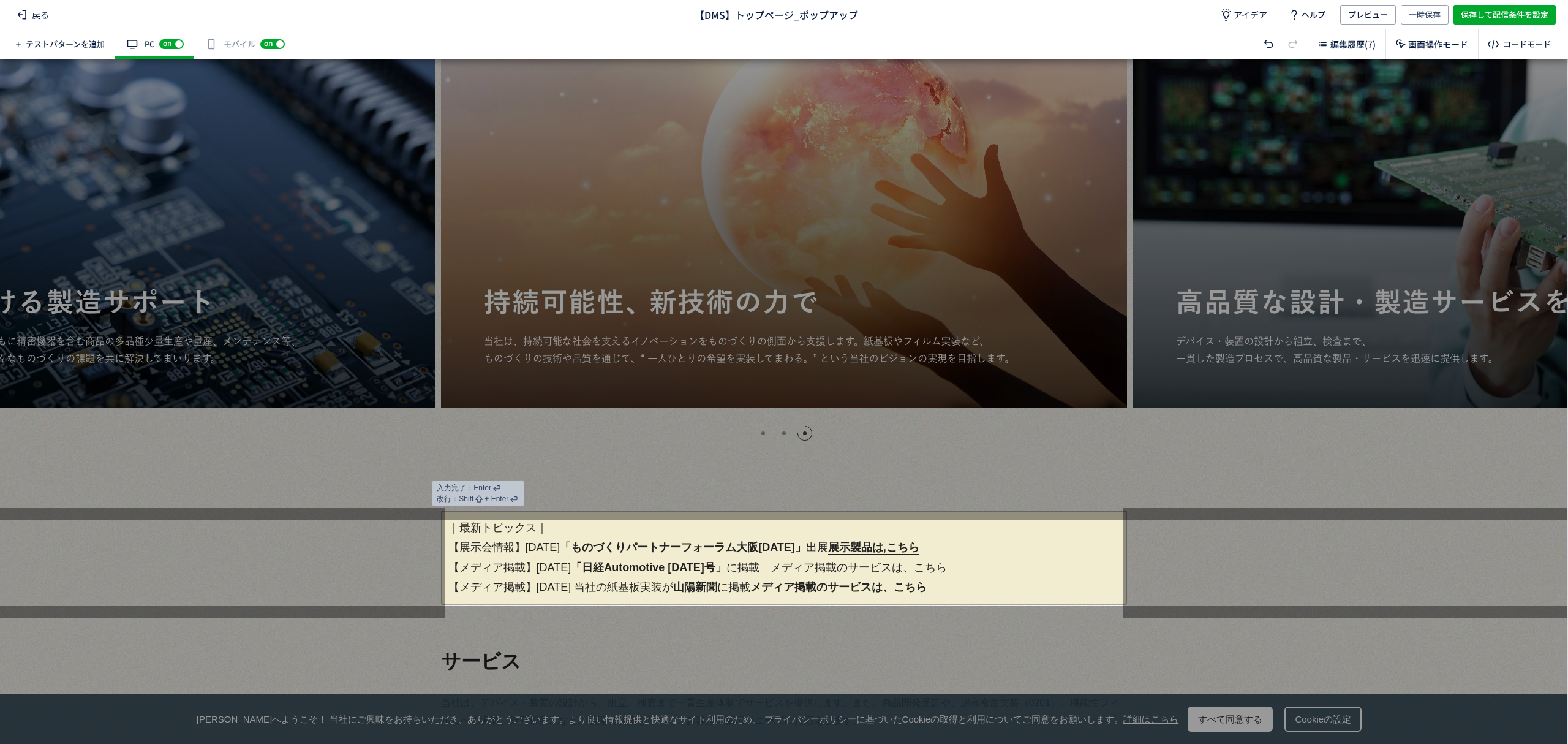
drag, startPoint x: 821, startPoint y: 571, endPoint x: 1391, endPoint y: 505, distance: 573.8
click at [1391, 505] on div at bounding box center [783, 289] width 1567 height 462
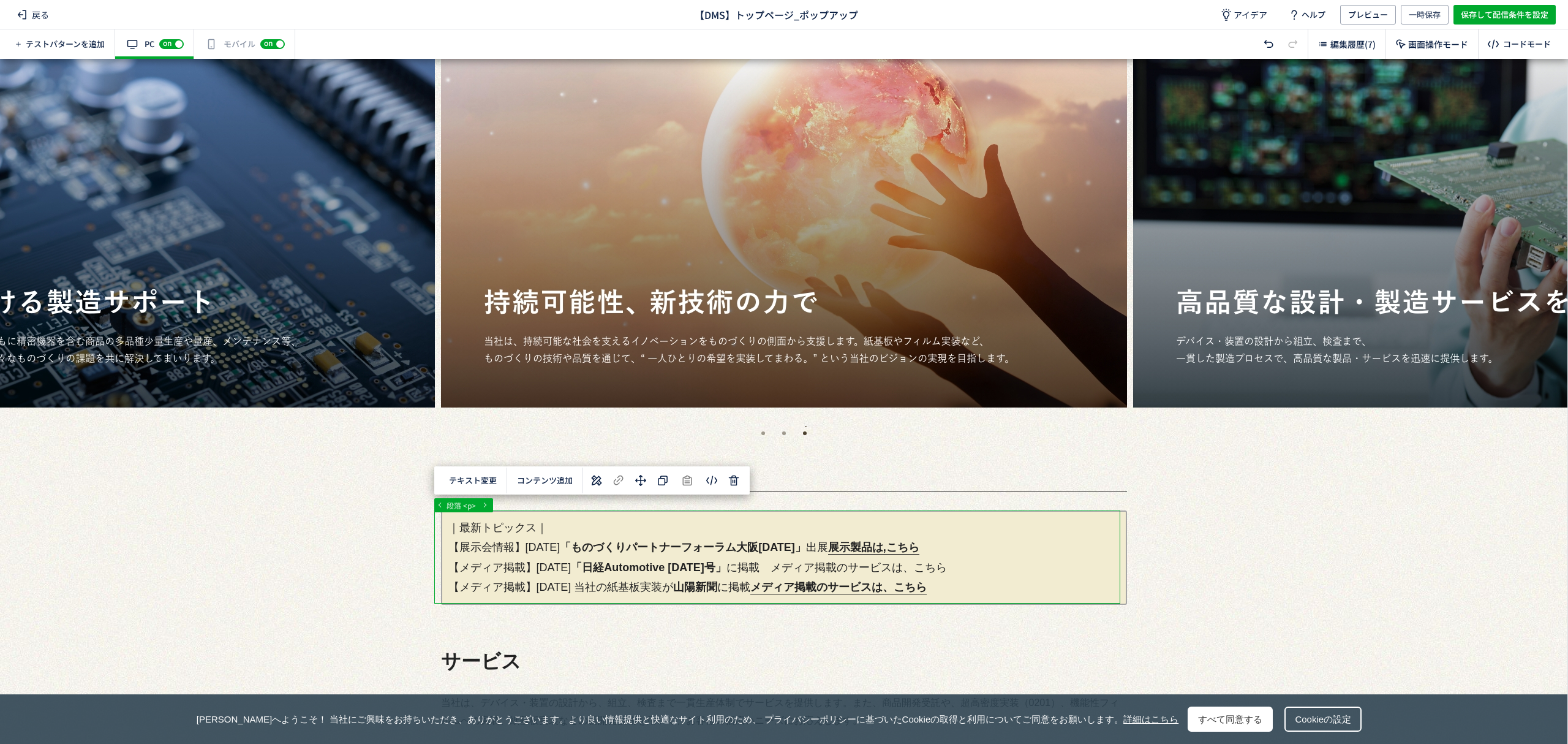
click at [597, 477] on icon at bounding box center [597, 480] width 15 height 15
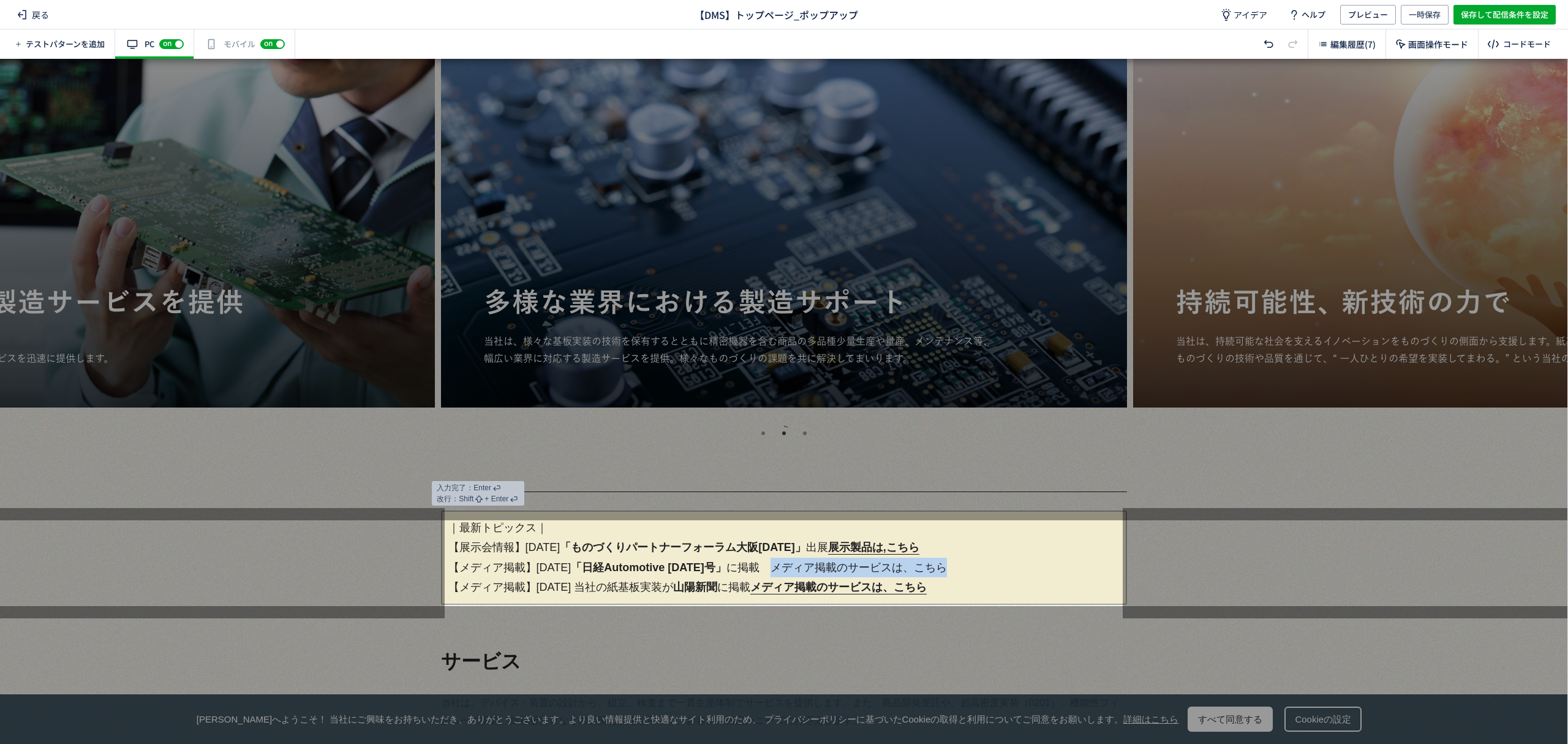
drag, startPoint x: 805, startPoint y: 573, endPoint x: 978, endPoint y: 571, distance: 173.0
click at [978, 571] on p "｜最新トピックス｜ 【展示会情報】[DATE] 「ものづくりパートナーフォーラム大阪[DATE]」 出展　 展示製品は,こちら 【メディア掲載】[DATE] …" at bounding box center [784, 558] width 686 height 95
drag, startPoint x: 873, startPoint y: 564, endPoint x: 847, endPoint y: 572, distance: 27.2
click at [847, 572] on p "｜最新トピックス｜ 【展示会情報】[DATE] 「ものづくりパートナーフォーラム大阪[DATE]」 出展　 展示製品は,こちら 【メディア掲載】[DATE] …" at bounding box center [784, 558] width 686 height 95
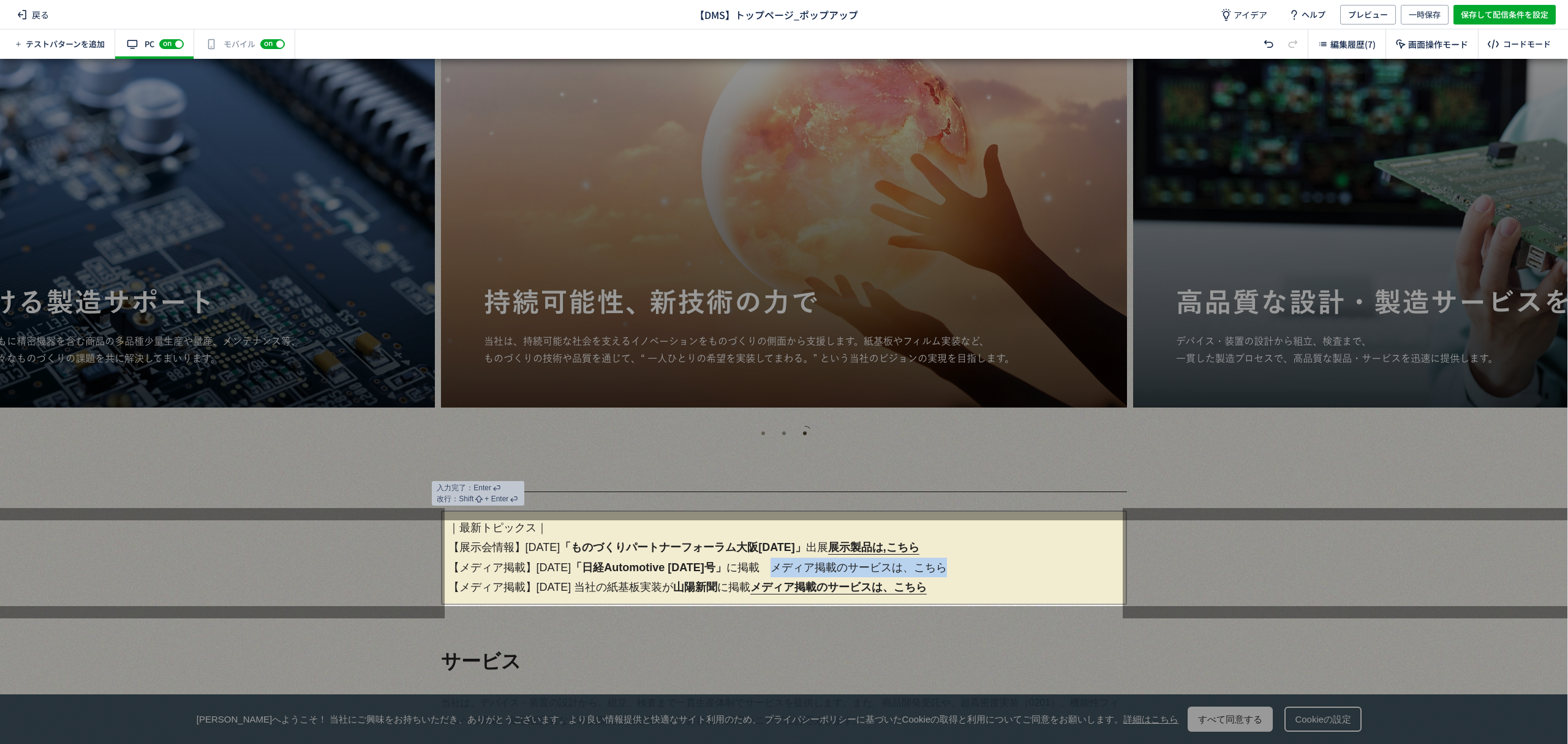
drag, startPoint x: 802, startPoint y: 572, endPoint x: 983, endPoint y: 572, distance: 181.0
click at [983, 572] on p "｜最新トピックス｜ 【展示会情報】[DATE] 「ものづくりパートナーフォーラム大阪[DATE]」 出展　 展示製品は,こちら 【メディア掲載】[DATE] …" at bounding box center [784, 558] width 686 height 95
drag, startPoint x: 947, startPoint y: 568, endPoint x: 917, endPoint y: 576, distance: 31.0
click at [917, 576] on p "｜最新トピックス｜ 【展示会情報】[DATE] 「ものづくりパートナーフォーラム大阪[DATE]」 出展　 展示製品は,こちら 【メディア掲載】[DATE] …" at bounding box center [784, 558] width 686 height 95
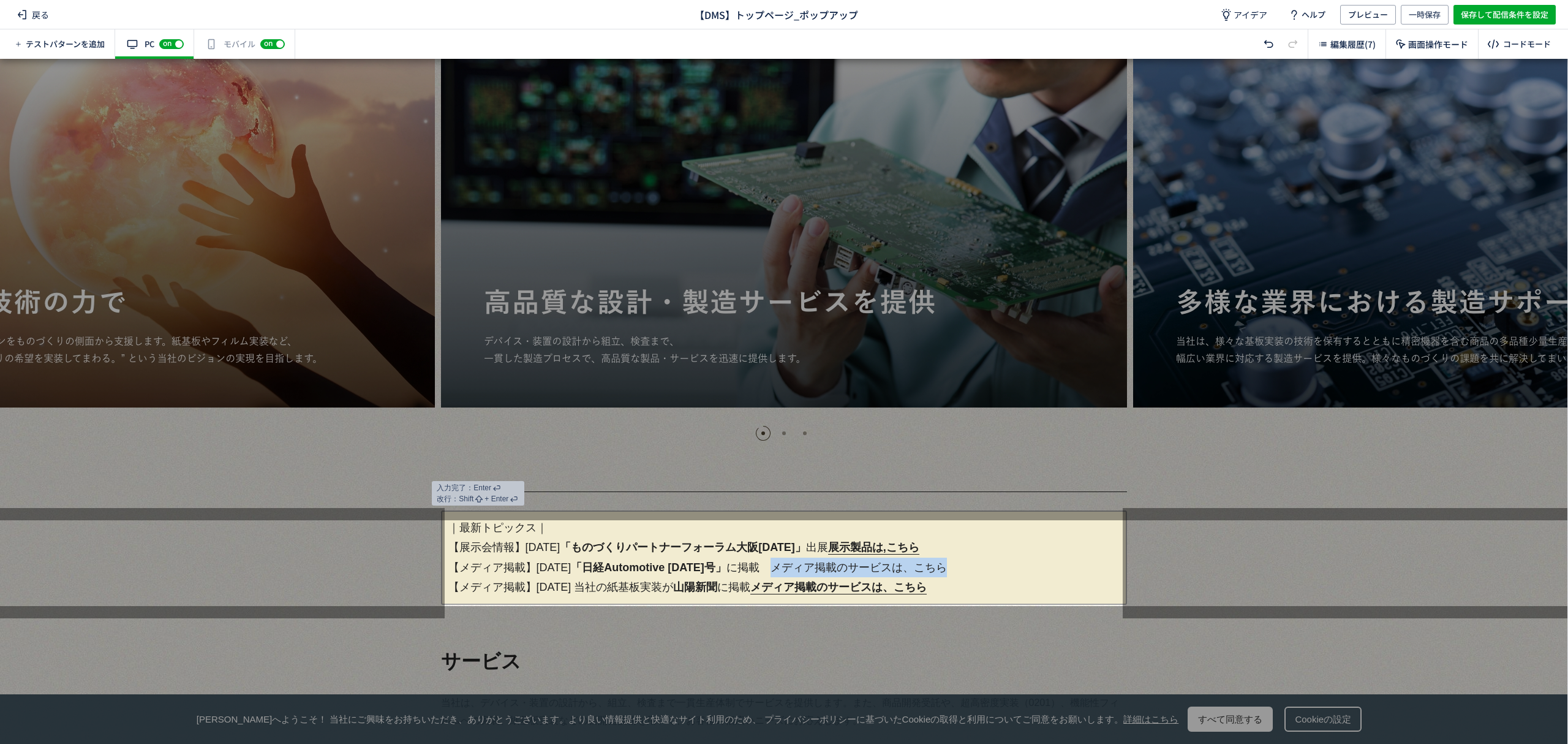
drag, startPoint x: 806, startPoint y: 568, endPoint x: 977, endPoint y: 572, distance: 171.0
click at [977, 572] on p "｜最新トピックス｜ 【展示会情報】[DATE] 「ものづくりパートナーフォーラム大阪[DATE]」 出展　 展示製品は,こちら 【メディア掲載】[DATE] …" at bounding box center [784, 558] width 686 height 95
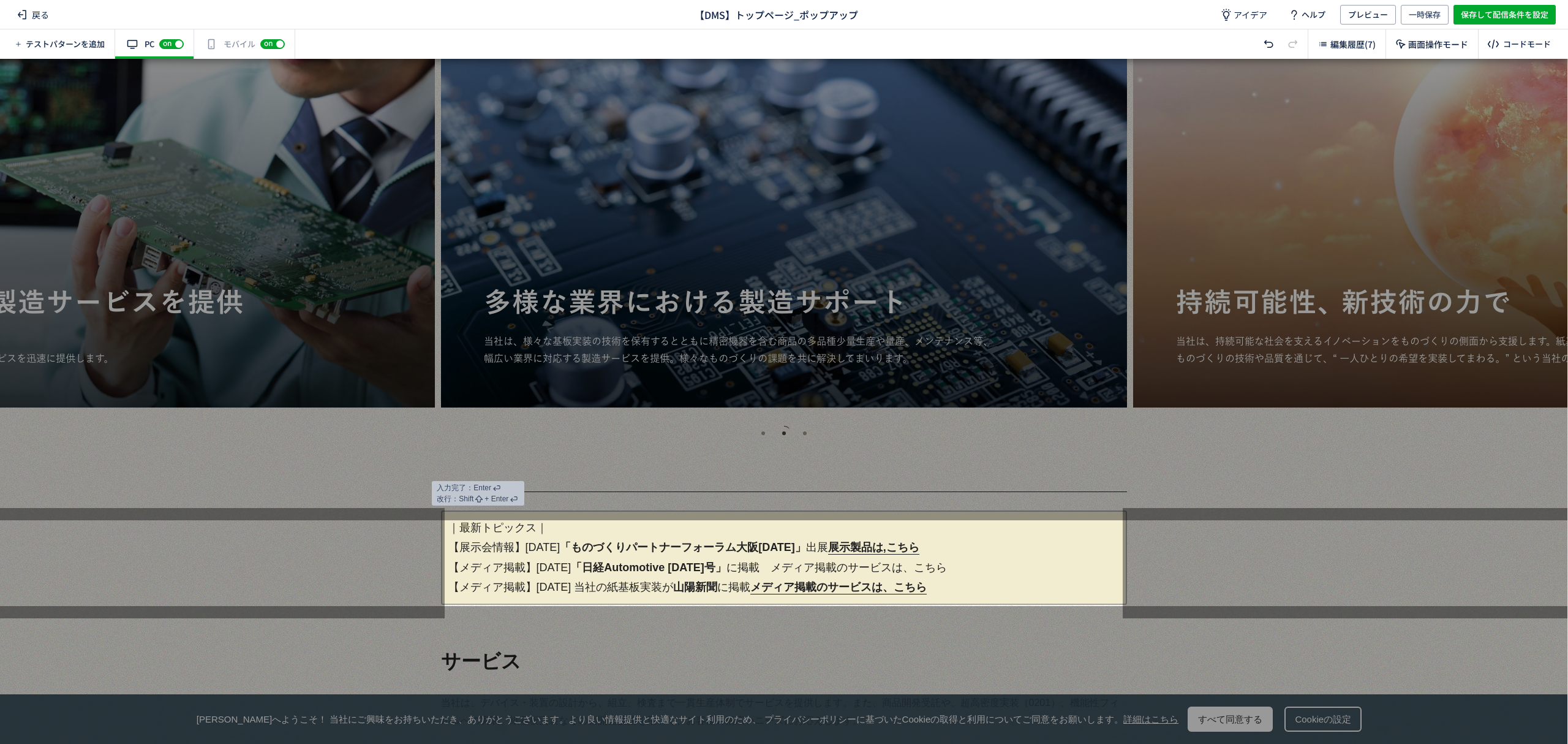
click at [637, 567] on strong "「日経Automotive [DATE]号」" at bounding box center [648, 568] width 156 height 12
drag, startPoint x: 530, startPoint y: 568, endPoint x: 640, endPoint y: 569, distance: 110.0
click at [640, 569] on p "｜最新トピックス｜ 【展示会情報】[DATE] 「ものづくりパートナーフォーラム大阪[DATE]」 出展　 展示製品は,こちら 【メディア掲載】[DATE] …" at bounding box center [784, 558] width 686 height 95
click at [628, 569] on strong "「日経Automotive [DATE]号」" at bounding box center [648, 568] width 156 height 12
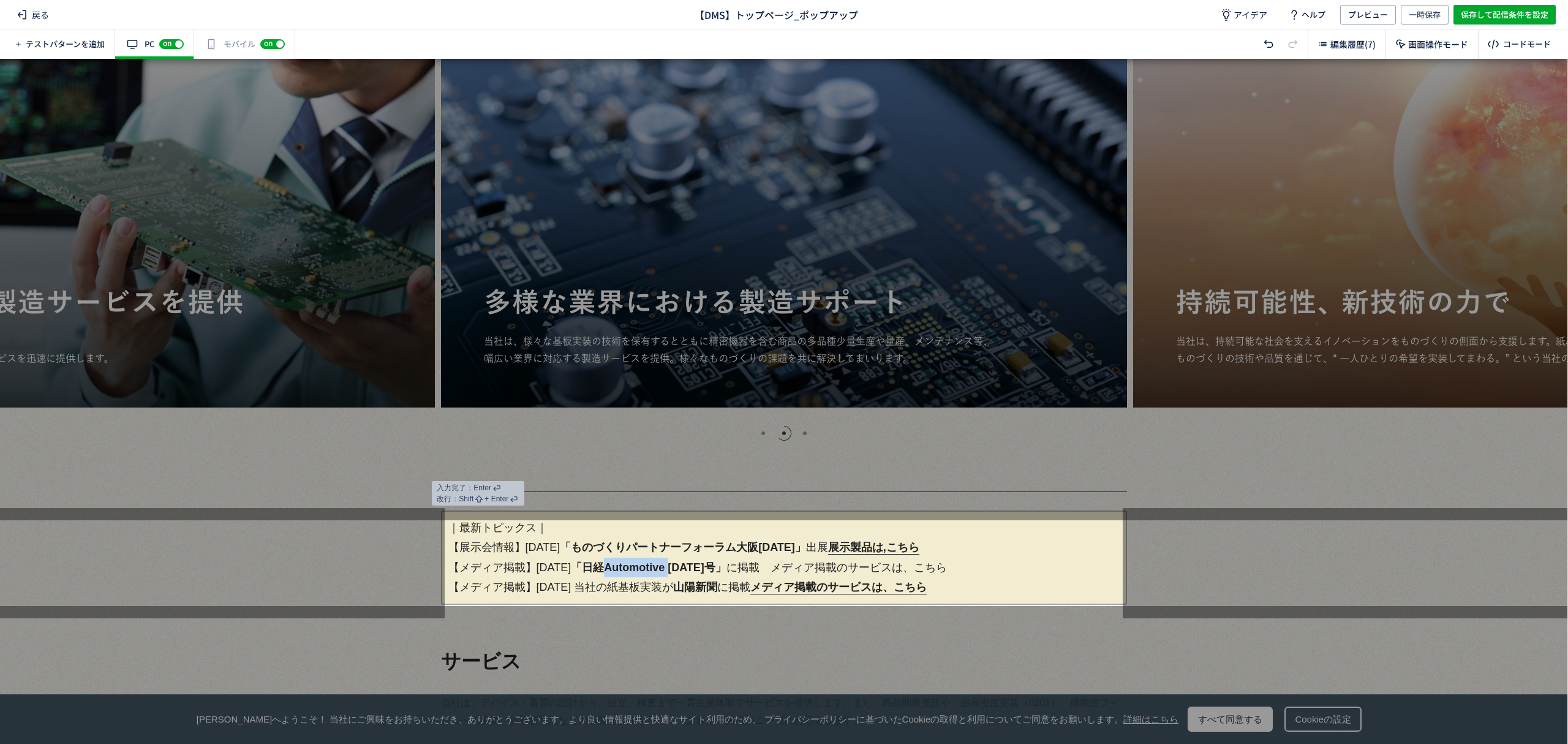
click at [628, 569] on strong "「日経Automotive [DATE]号」" at bounding box center [648, 568] width 156 height 12
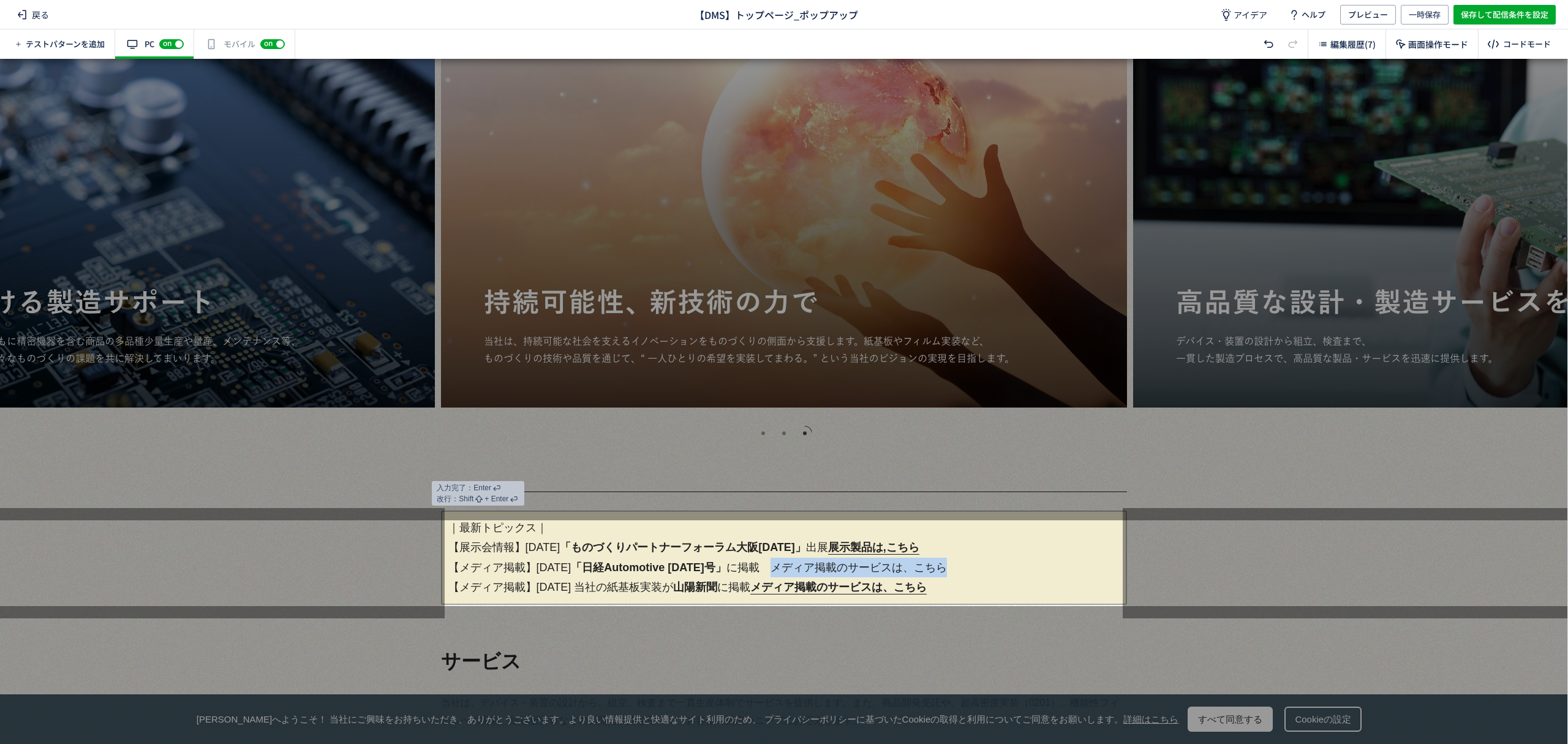
drag, startPoint x: 804, startPoint y: 570, endPoint x: 979, endPoint y: 570, distance: 175.0
click at [979, 570] on p "｜最新トピックス｜ 【展示会情報】[DATE] 「ものづくりパートナーフォーラム大阪[DATE]」 出展　 展示製品は,こちら 【メディア掲載】[DATE] …" at bounding box center [784, 558] width 686 height 95
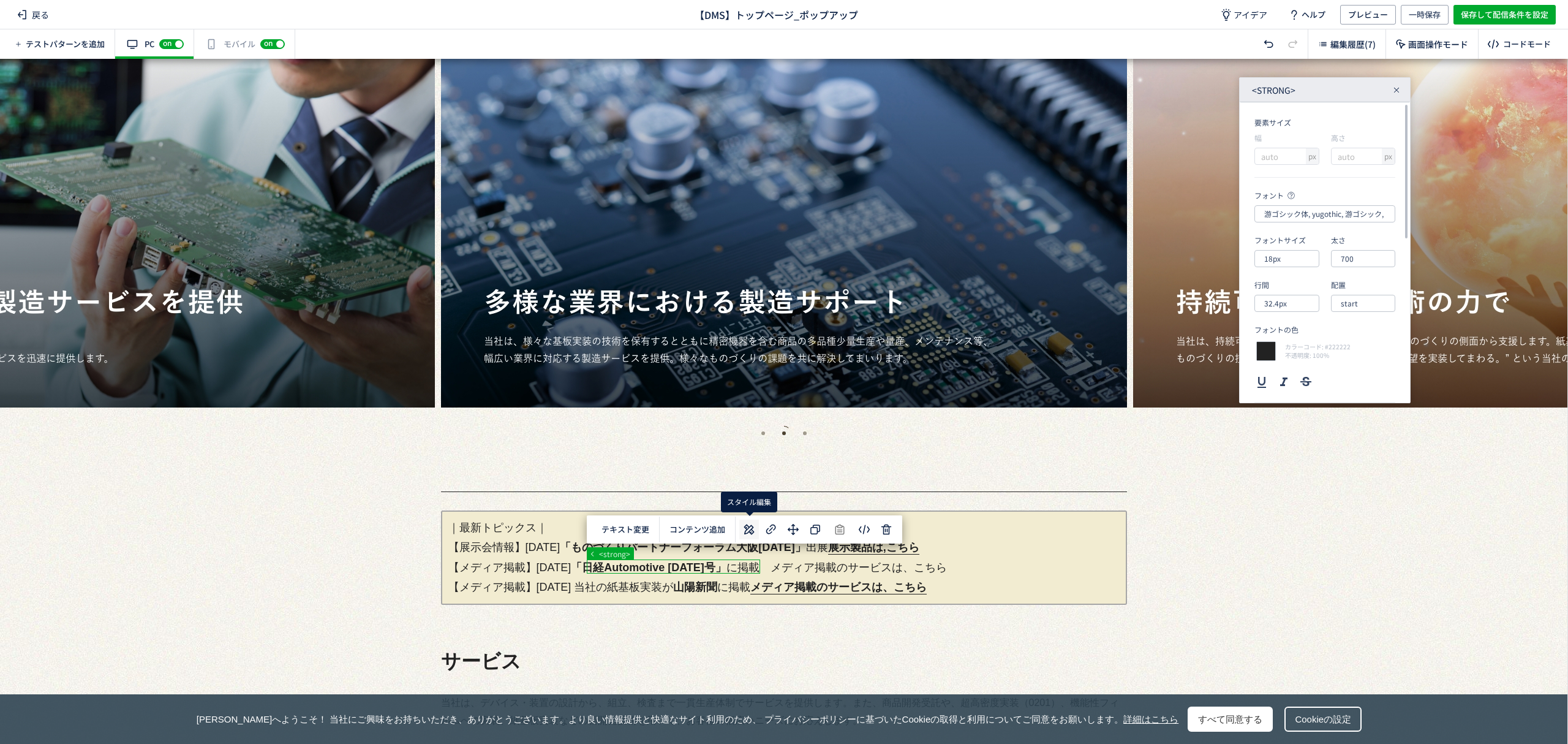
click at [748, 528] on use at bounding box center [749, 530] width 10 height 10
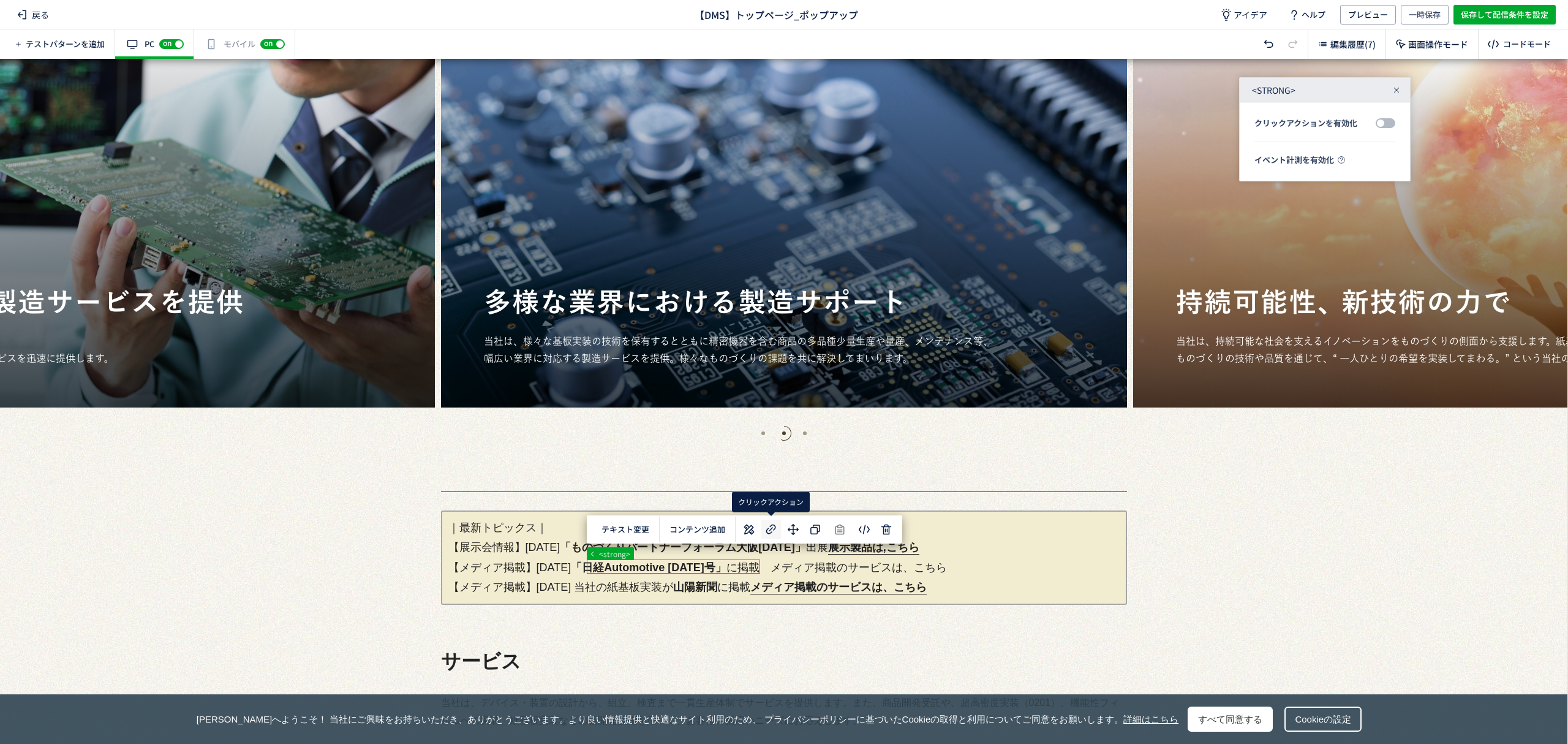
click at [764, 530] on icon at bounding box center [771, 529] width 15 height 15
click at [1302, 130] on section "クリックアクションを有効化" at bounding box center [1325, 122] width 141 height 40
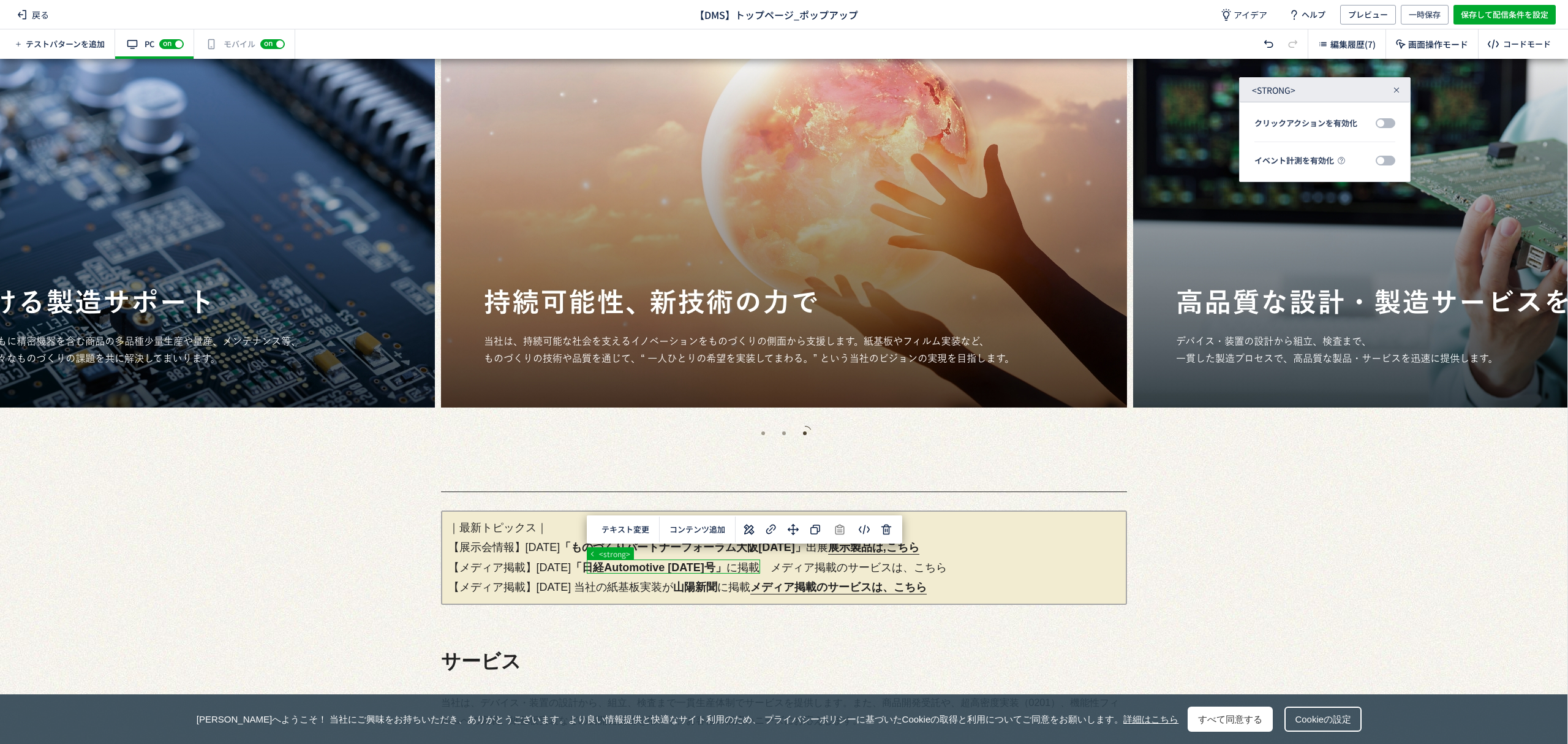
click at [1384, 126] on span at bounding box center [1385, 123] width 20 height 9
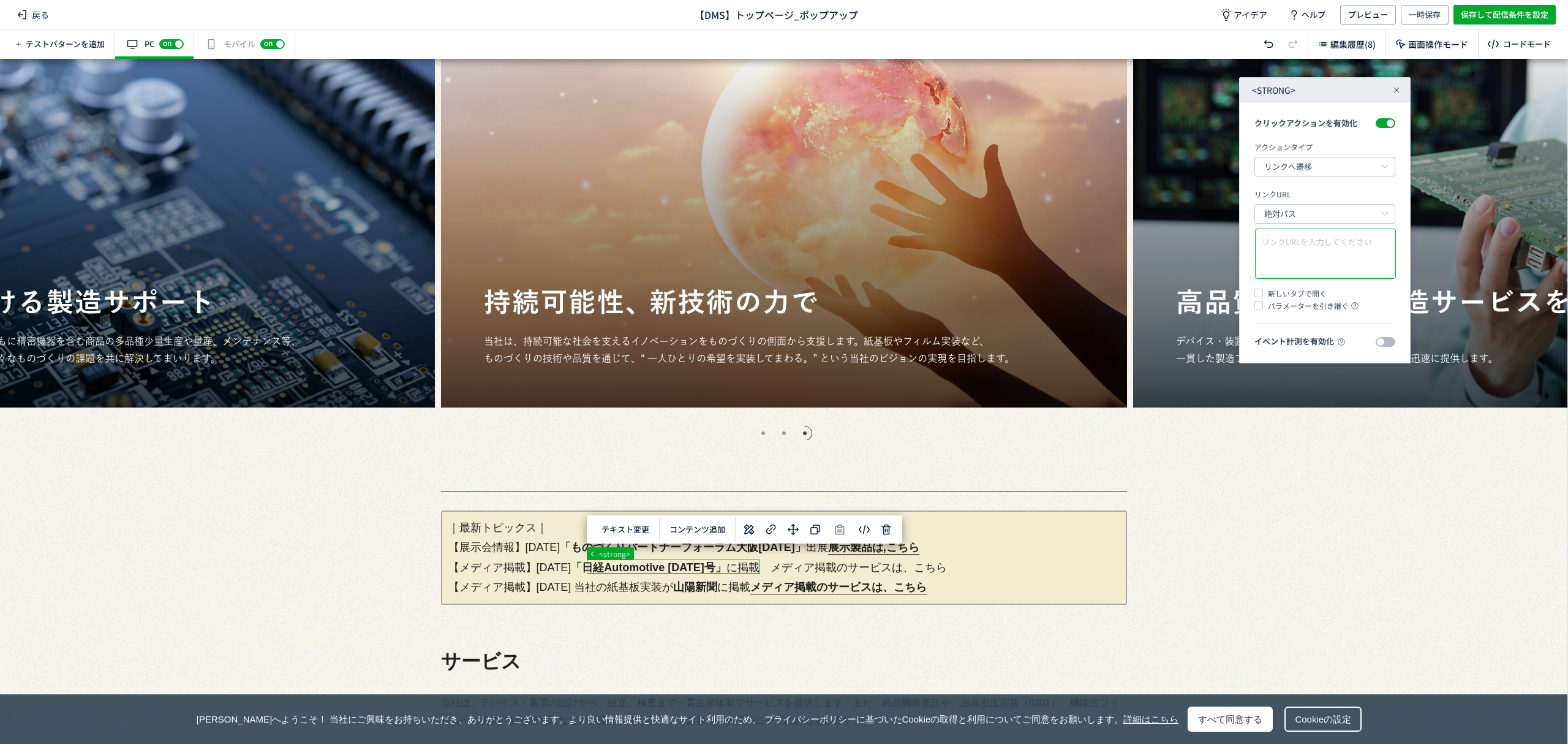
click at [1308, 243] on textarea at bounding box center [1326, 254] width 127 height 36
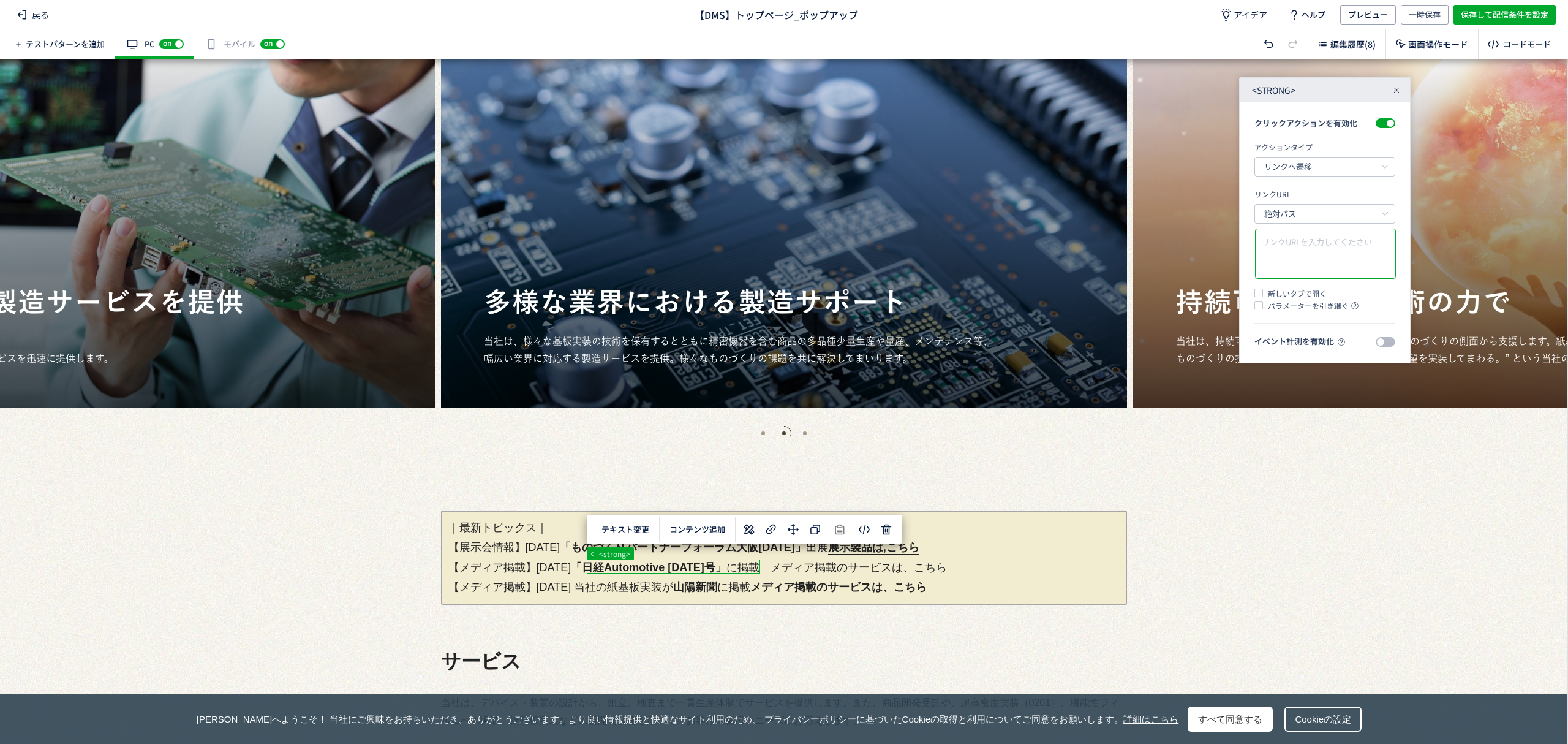
click at [1280, 237] on textarea at bounding box center [1326, 254] width 127 height 36
paste textarea "[URL][DOMAIN_NAME]"
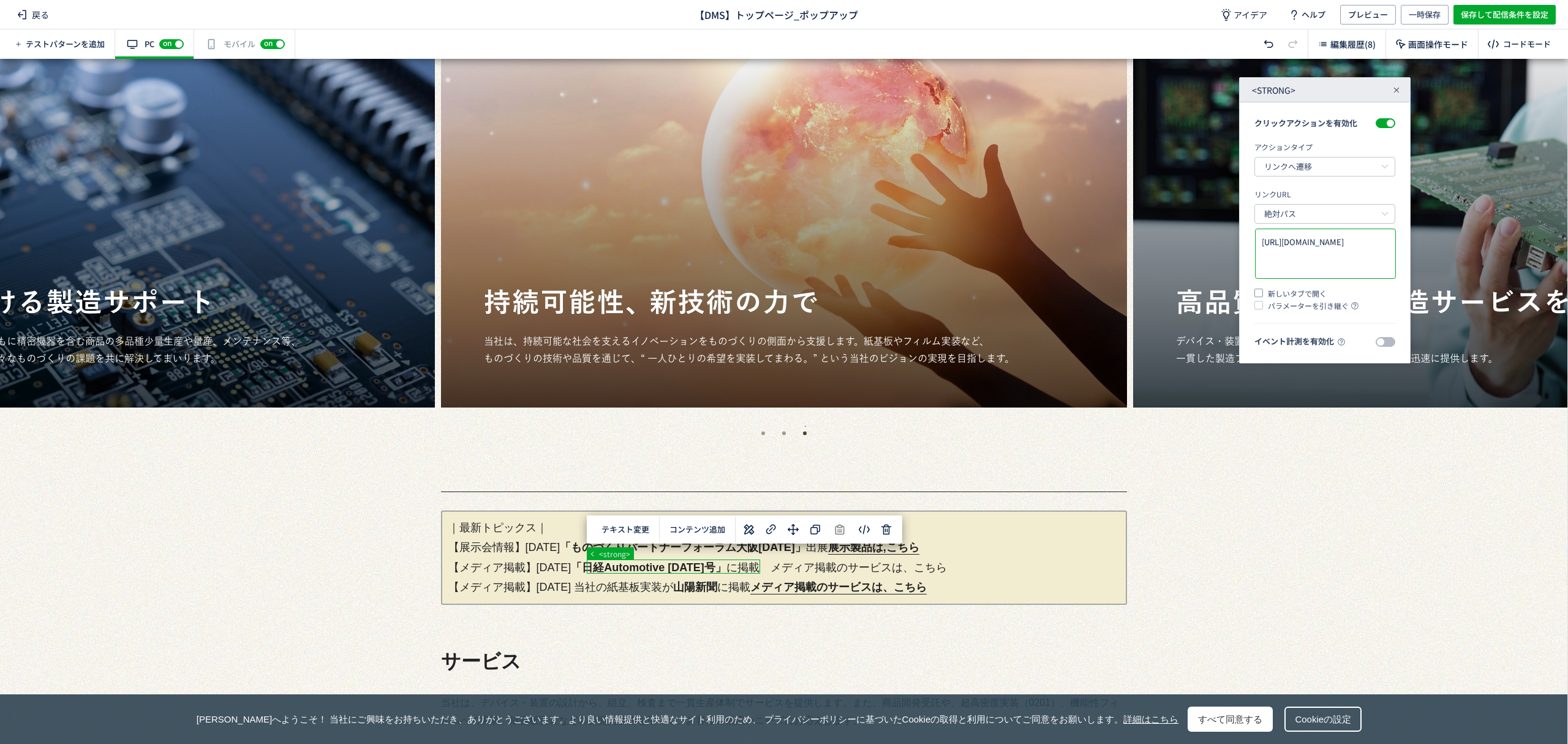
type textarea "[URL][DOMAIN_NAME]"
click at [1257, 292] on span at bounding box center [1259, 293] width 9 height 9
click at [0, 0] on input "新しいタブで開く" at bounding box center [0, 0] width 0 height 0
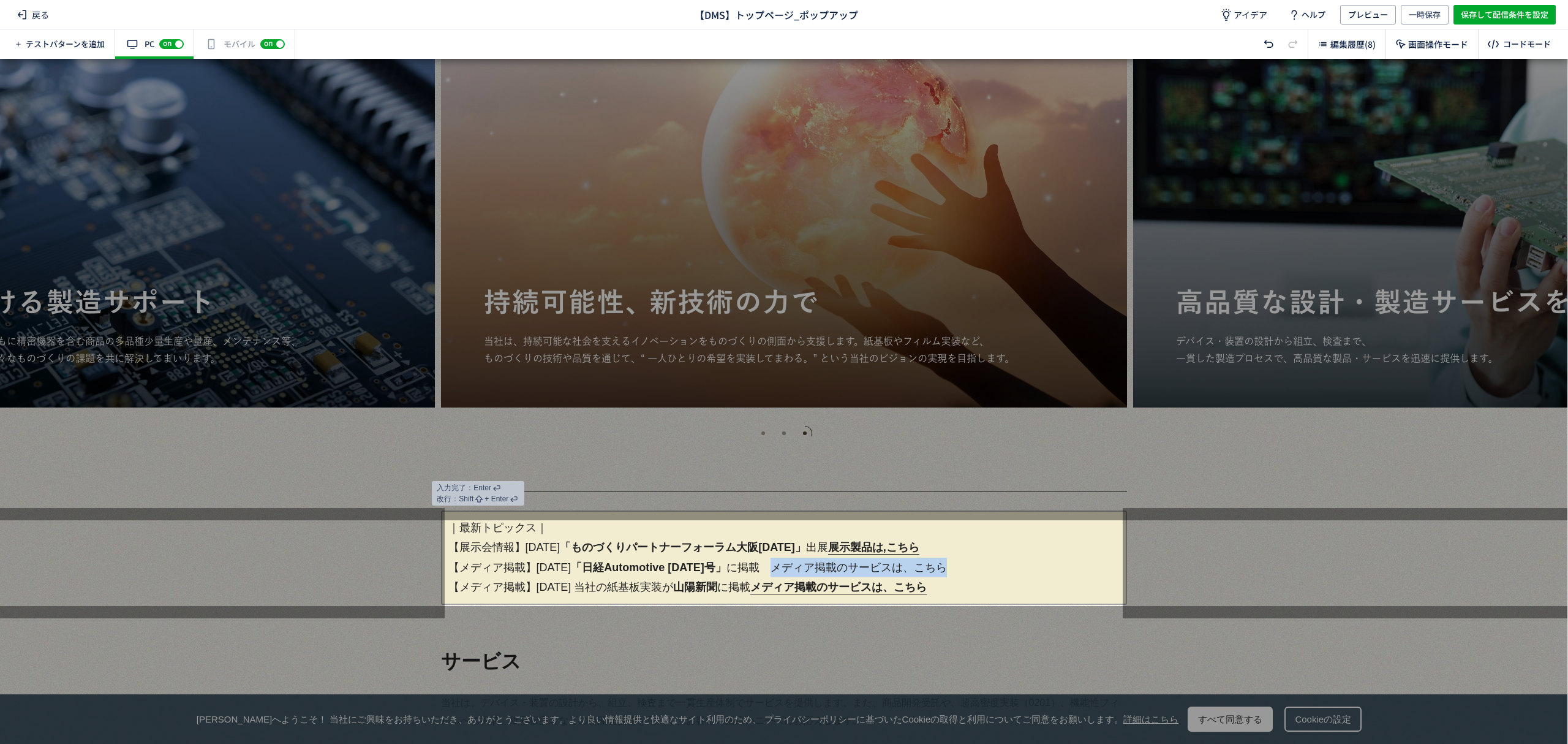
drag, startPoint x: 804, startPoint y: 564, endPoint x: 981, endPoint y: 566, distance: 177.0
click at [981, 566] on p "｜最新トピックス｜ 【展示会情報】[DATE] 「ものづくりパートナーフォーラム大阪[DATE]」 出展　 展示製品は,こちら 【メディア掲載】[DATE] …" at bounding box center [784, 558] width 686 height 95
drag, startPoint x: 946, startPoint y: 569, endPoint x: 903, endPoint y: 570, distance: 43.0
click at [903, 570] on p "｜最新トピックス｜ 【展示会情報】[DATE] 「ものづくりパートナーフォーラム大阪[DATE]」 出展　 展示製品は,こちら 【メディア掲載】[DATE] …" at bounding box center [784, 558] width 686 height 95
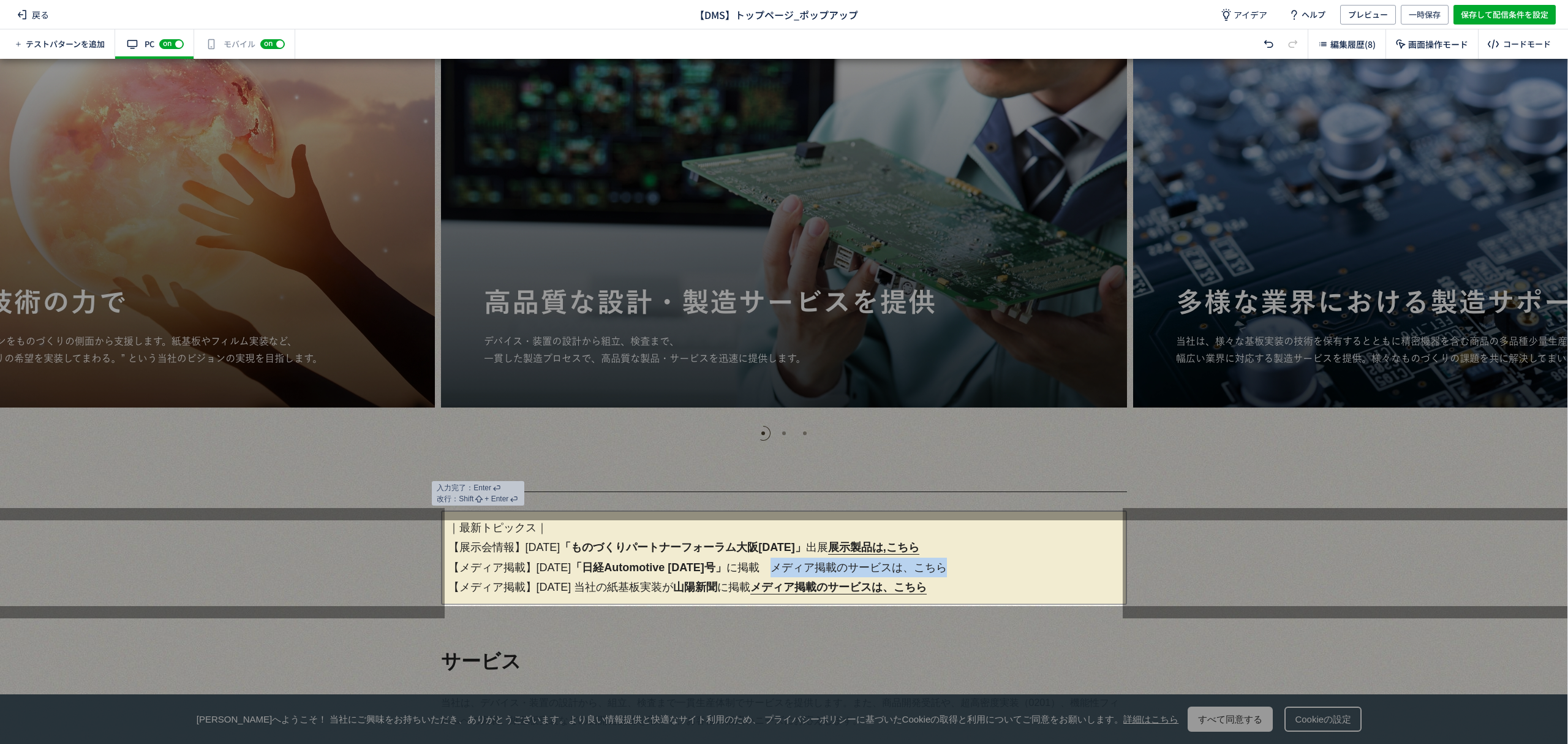
drag, startPoint x: 807, startPoint y: 568, endPoint x: 990, endPoint y: 575, distance: 183.1
click at [990, 575] on p "｜最新トピックス｜ 【展示会情報】[DATE] 「ものづくりパートナーフォーラム大阪[DATE]」 出展　 展示製品は,こちら 【メディア掲載】[DATE] …" at bounding box center [784, 558] width 686 height 95
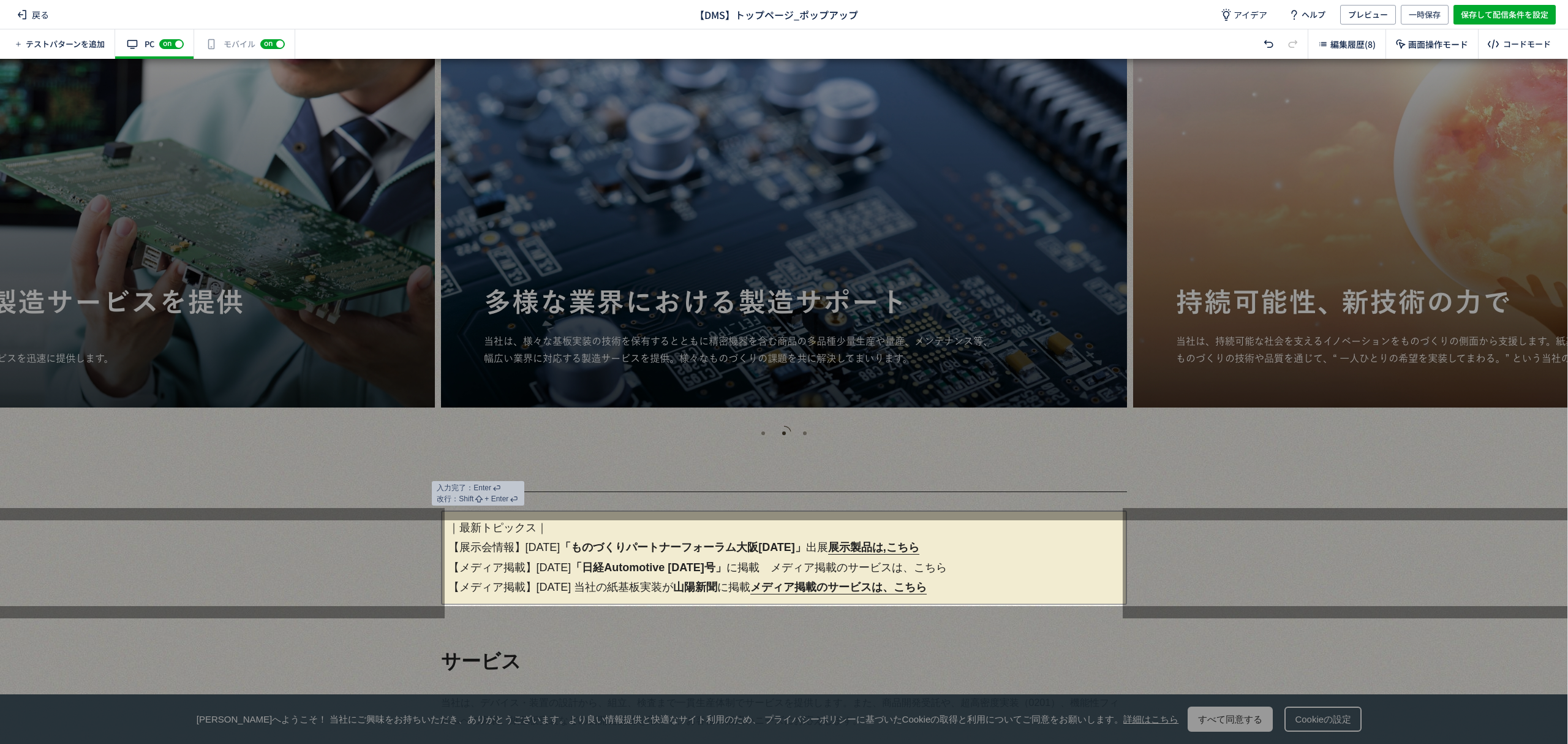
click at [996, 579] on p "｜最新トピックス｜ 【展示会情報】[DATE] 「ものづくりパートナーフォーラム大阪[DATE]」 出展　 展示製品は,こちら 【メディア掲載】[DATE] …" at bounding box center [784, 558] width 686 height 95
drag, startPoint x: 781, startPoint y: 590, endPoint x: 875, endPoint y: 586, distance: 94.1
click at [875, 586] on link "メディア掲載のサービスは、こちら" at bounding box center [838, 588] width 176 height 14
drag, startPoint x: 844, startPoint y: 551, endPoint x: 939, endPoint y: 551, distance: 95.0
click at [939, 551] on p "｜最新トピックス｜ 【展示会情報】[DATE] 「ものづくりパートナーフォーラム大阪[DATE]」 出展　 展示製品は,こちら 【メディア掲載】[DATE] …" at bounding box center [784, 558] width 686 height 95
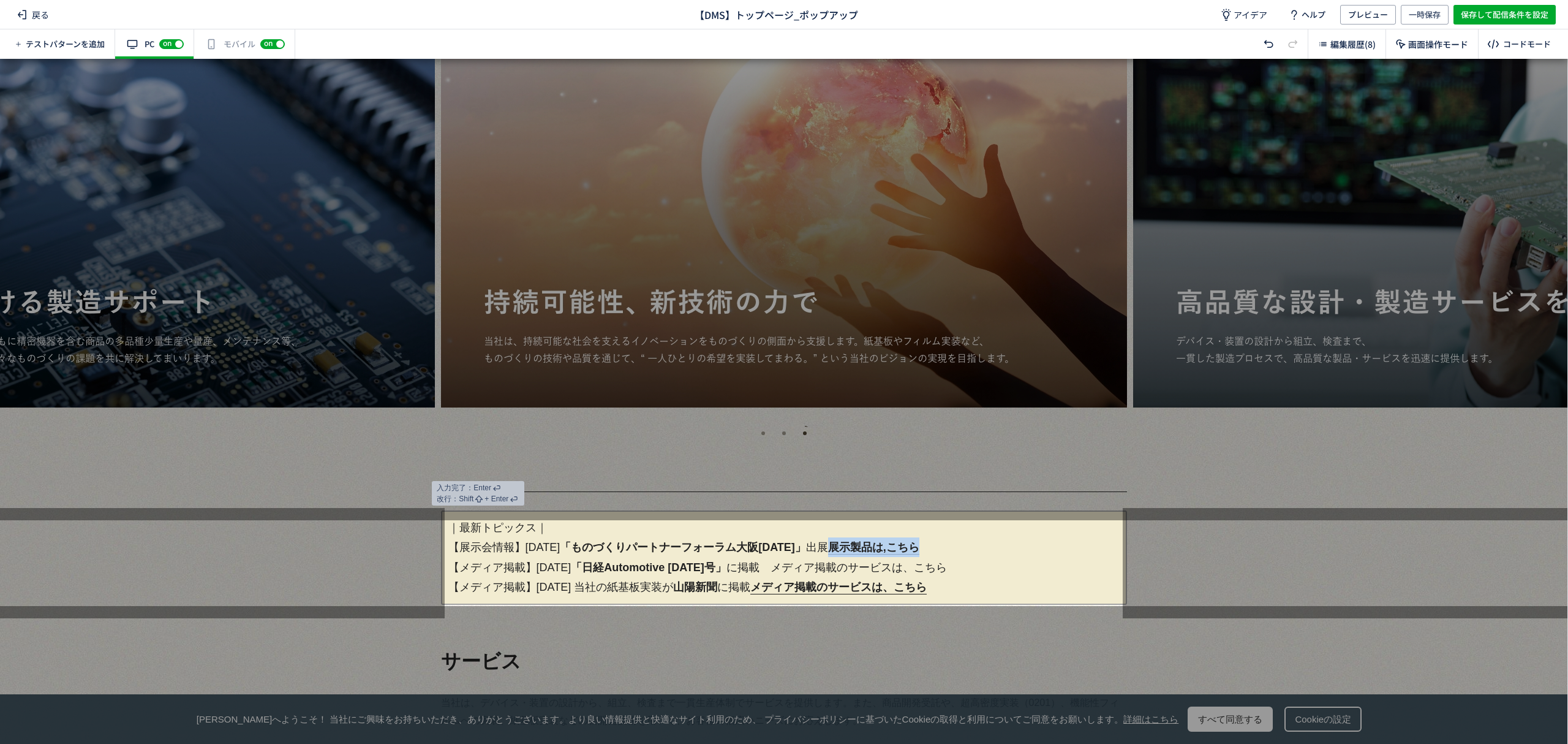
click at [907, 544] on link "展示製品は,こちら" at bounding box center [873, 548] width 91 height 14
click at [900, 549] on link "展示製品は,こちら" at bounding box center [873, 548] width 91 height 14
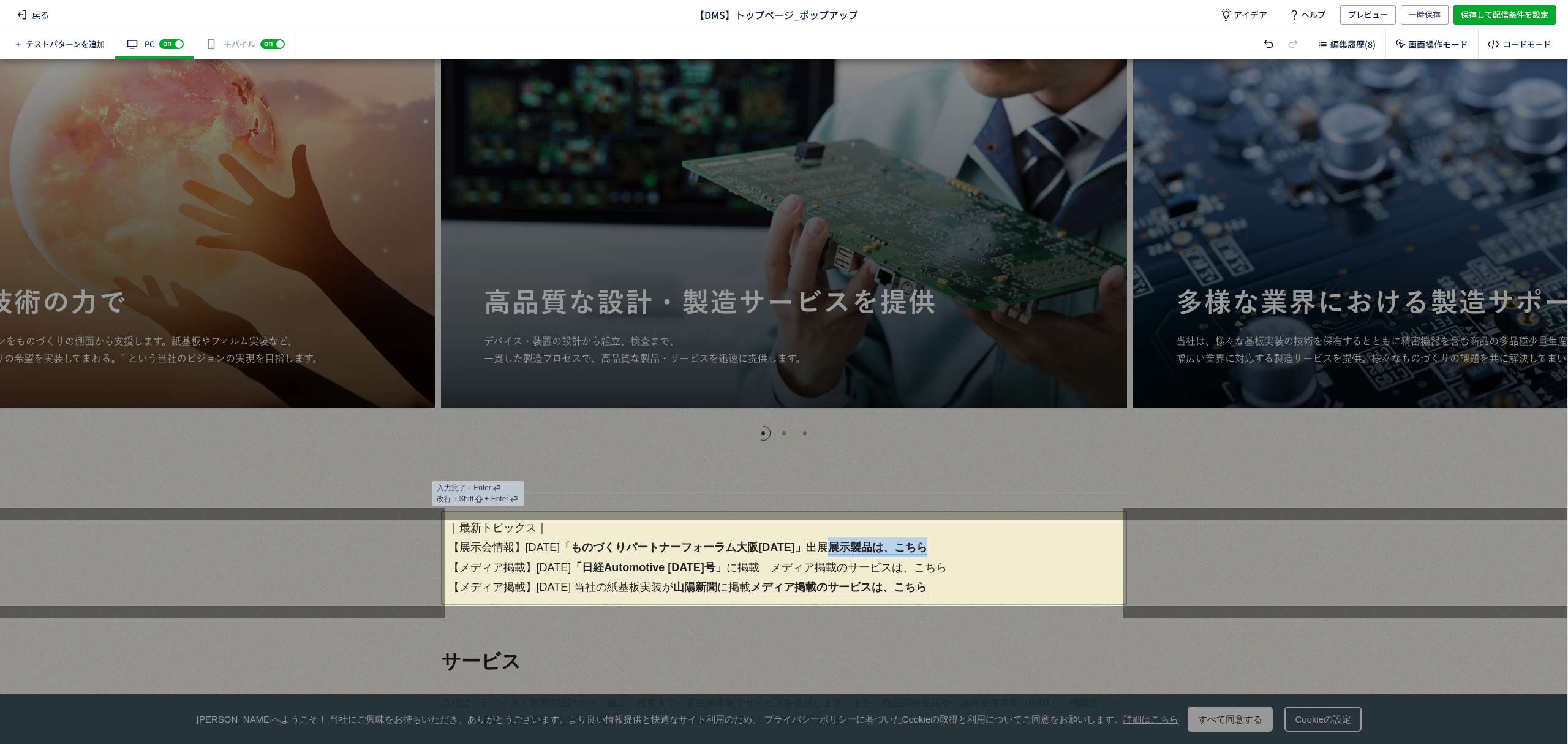
drag, startPoint x: 843, startPoint y: 549, endPoint x: 945, endPoint y: 548, distance: 102.0
click at [945, 548] on p "｜最新トピックス｜ 【展示会情報】[DATE] 「ものづくりパートナーフォーラム[GEOGRAPHIC_DATA][DATE]」 出展　 展示製品は、こちら …" at bounding box center [784, 558] width 686 height 95
copy link "展示製品は、こちら"
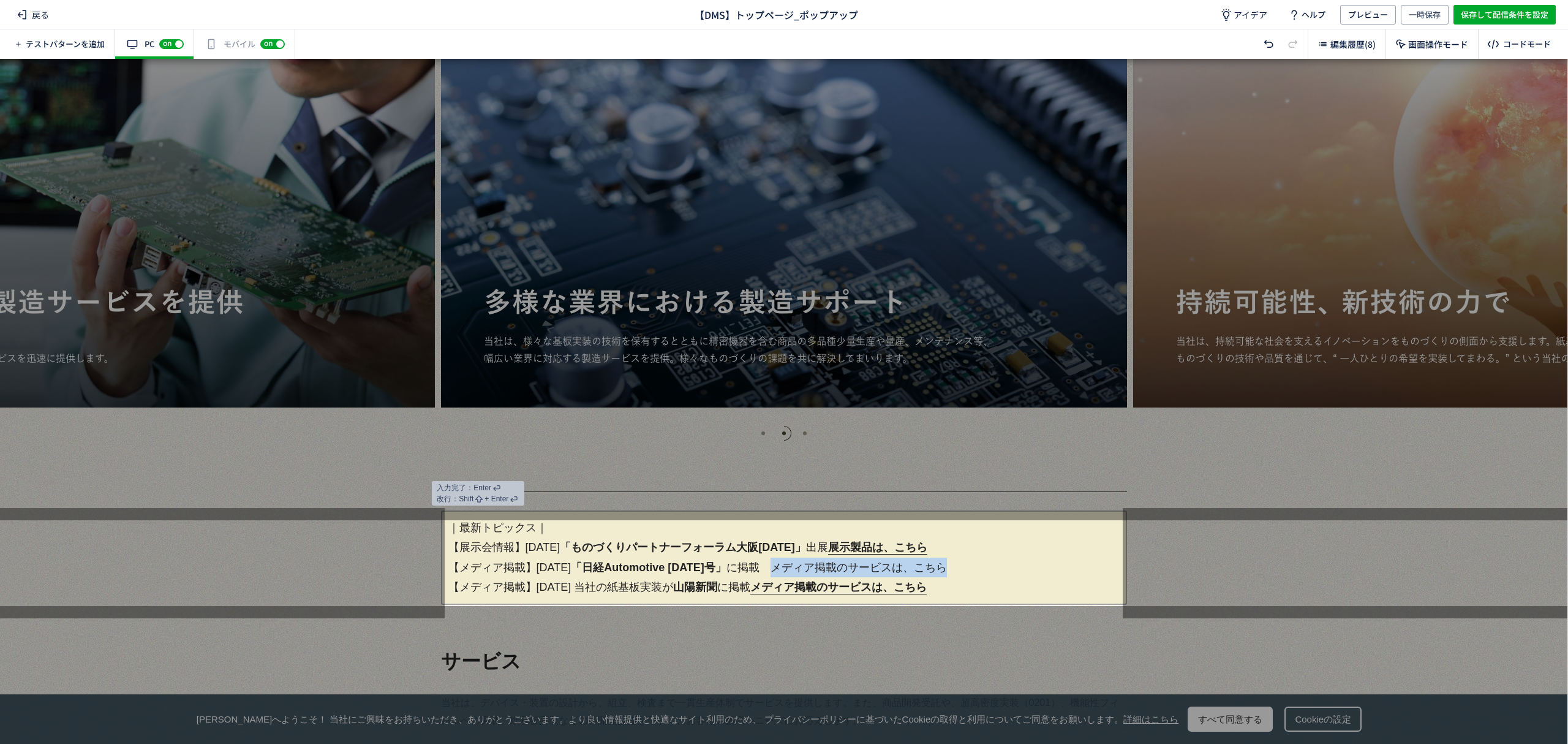
drag, startPoint x: 807, startPoint y: 563, endPoint x: 977, endPoint y: 567, distance: 170.0
click at [977, 567] on p "｜最新トピックス｜ 【展示会情報】[DATE] 「ものづくりパートナーフォーラム[GEOGRAPHIC_DATA][DATE]」 出展　 展示製品は、こちら …" at bounding box center [784, 558] width 686 height 95
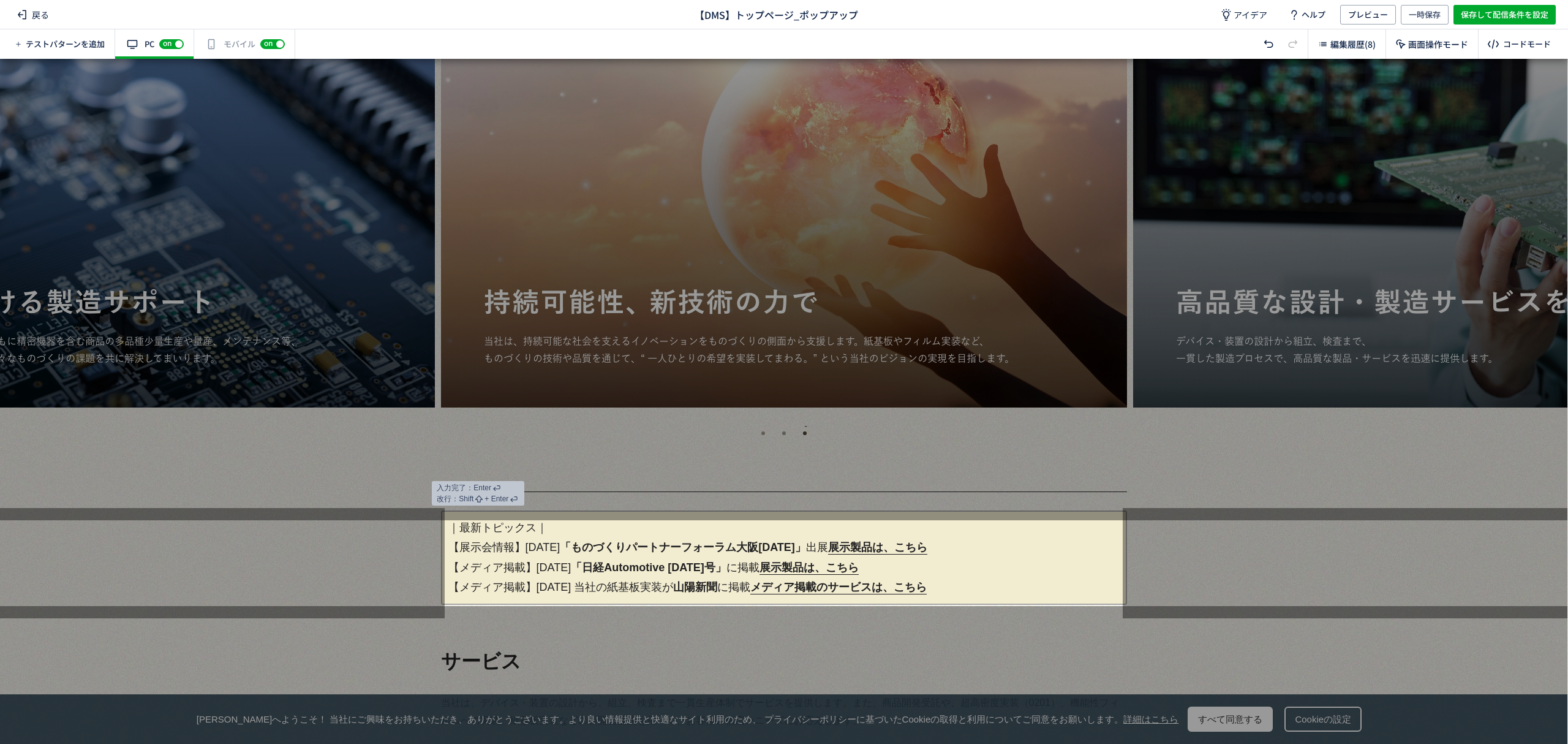
click at [847, 564] on link "展示製品は、こちら" at bounding box center [809, 569] width 99 height 14
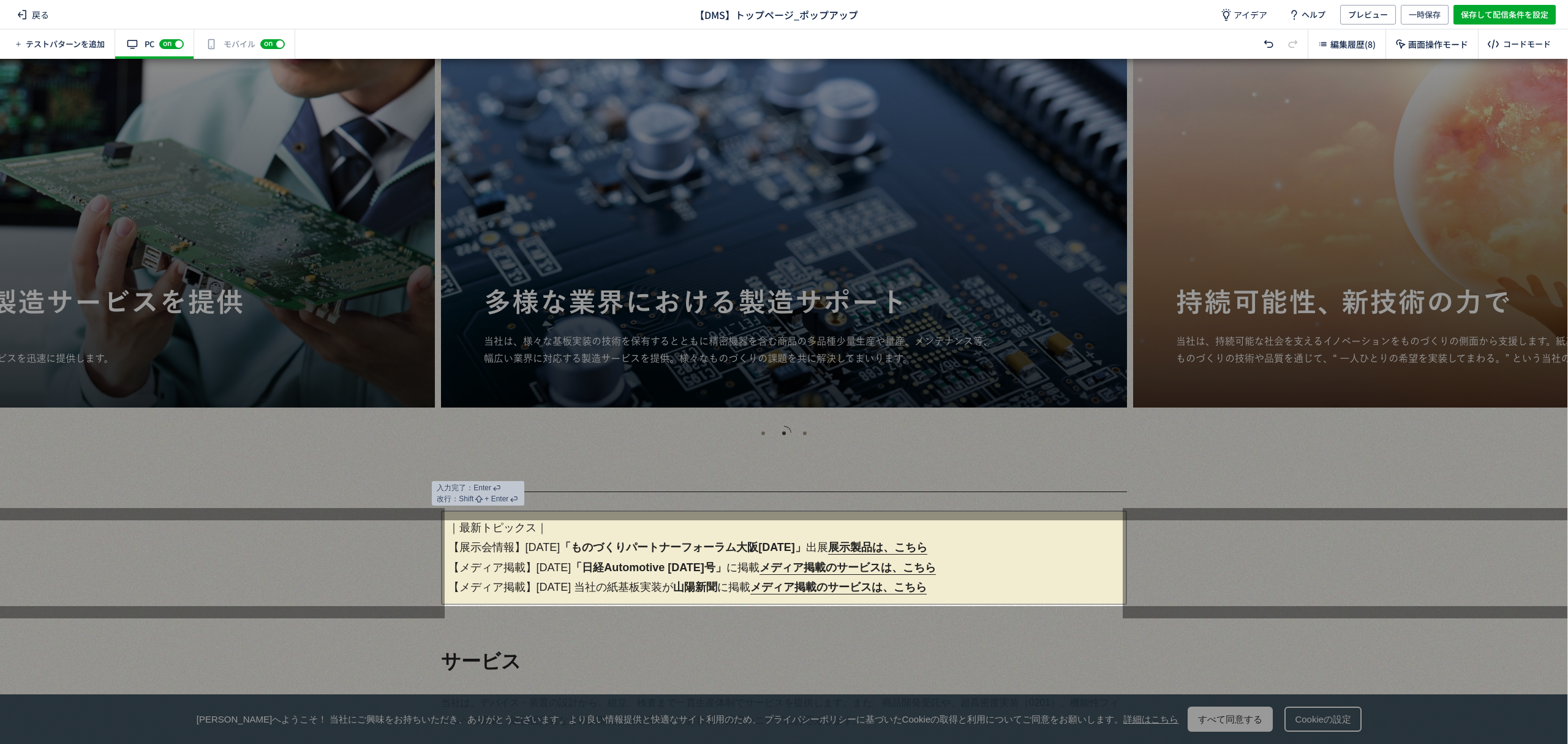
click at [1265, 563] on div at bounding box center [1344, 563] width 444 height 110
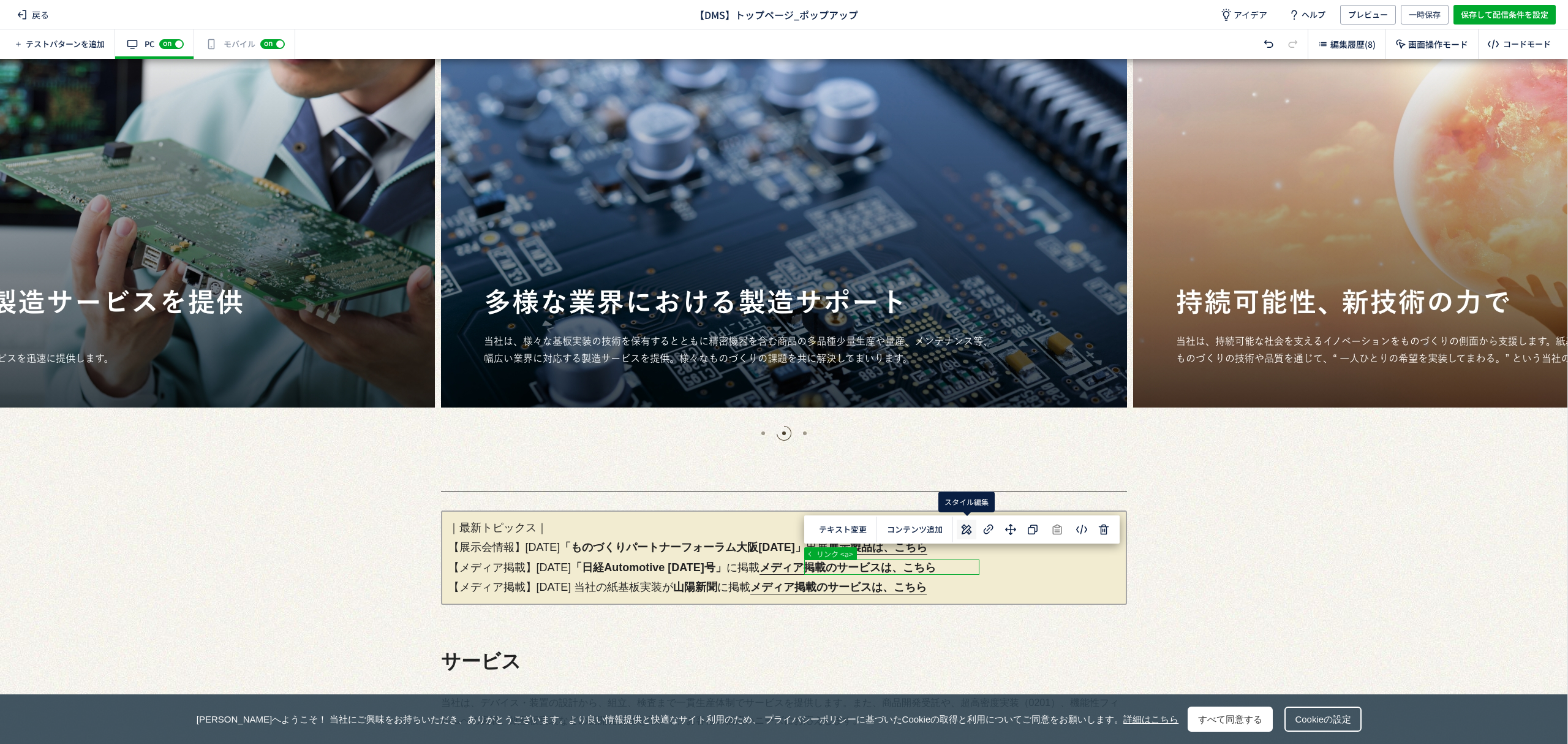
click at [968, 532] on icon at bounding box center [966, 529] width 15 height 15
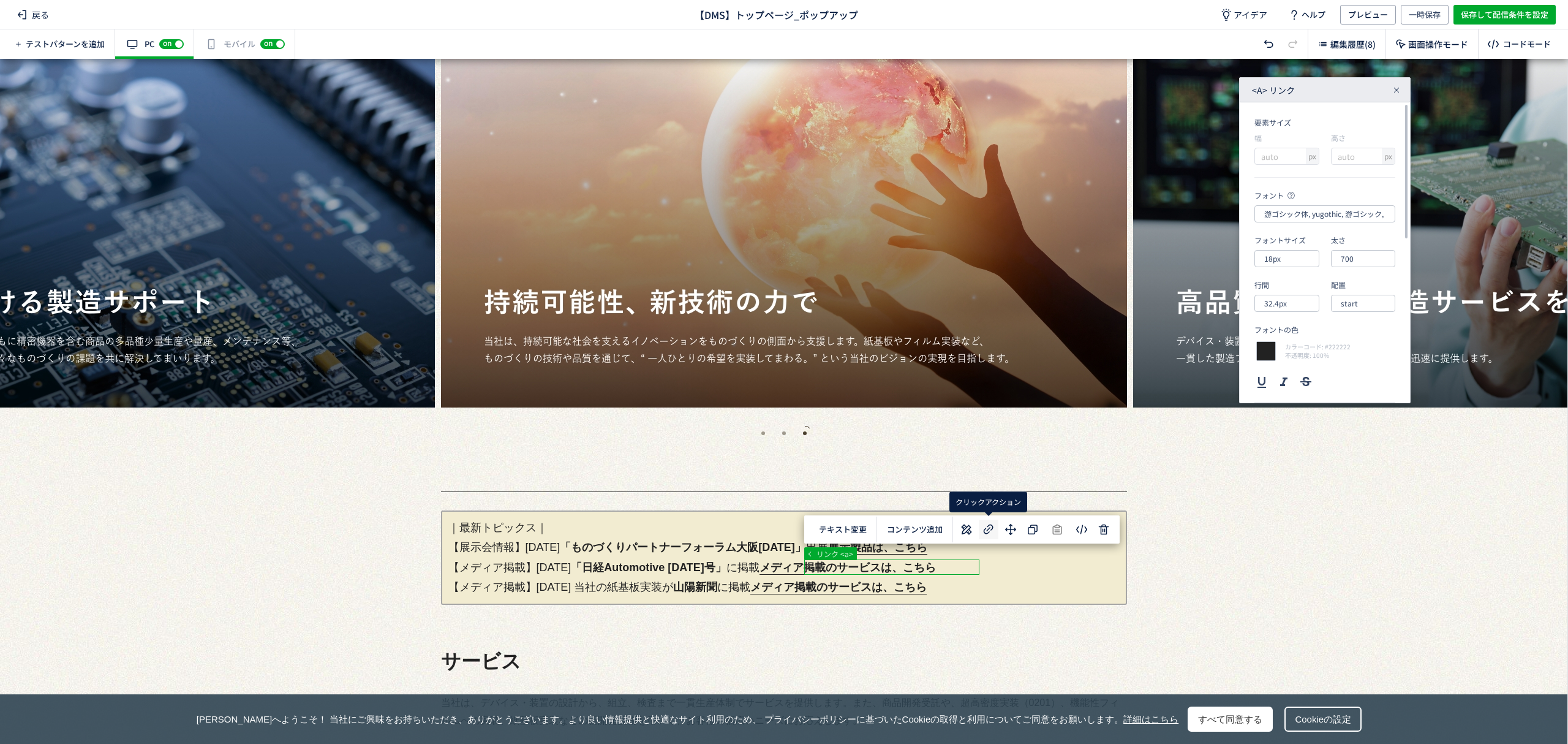
click at [988, 531] on icon at bounding box center [989, 529] width 15 height 15
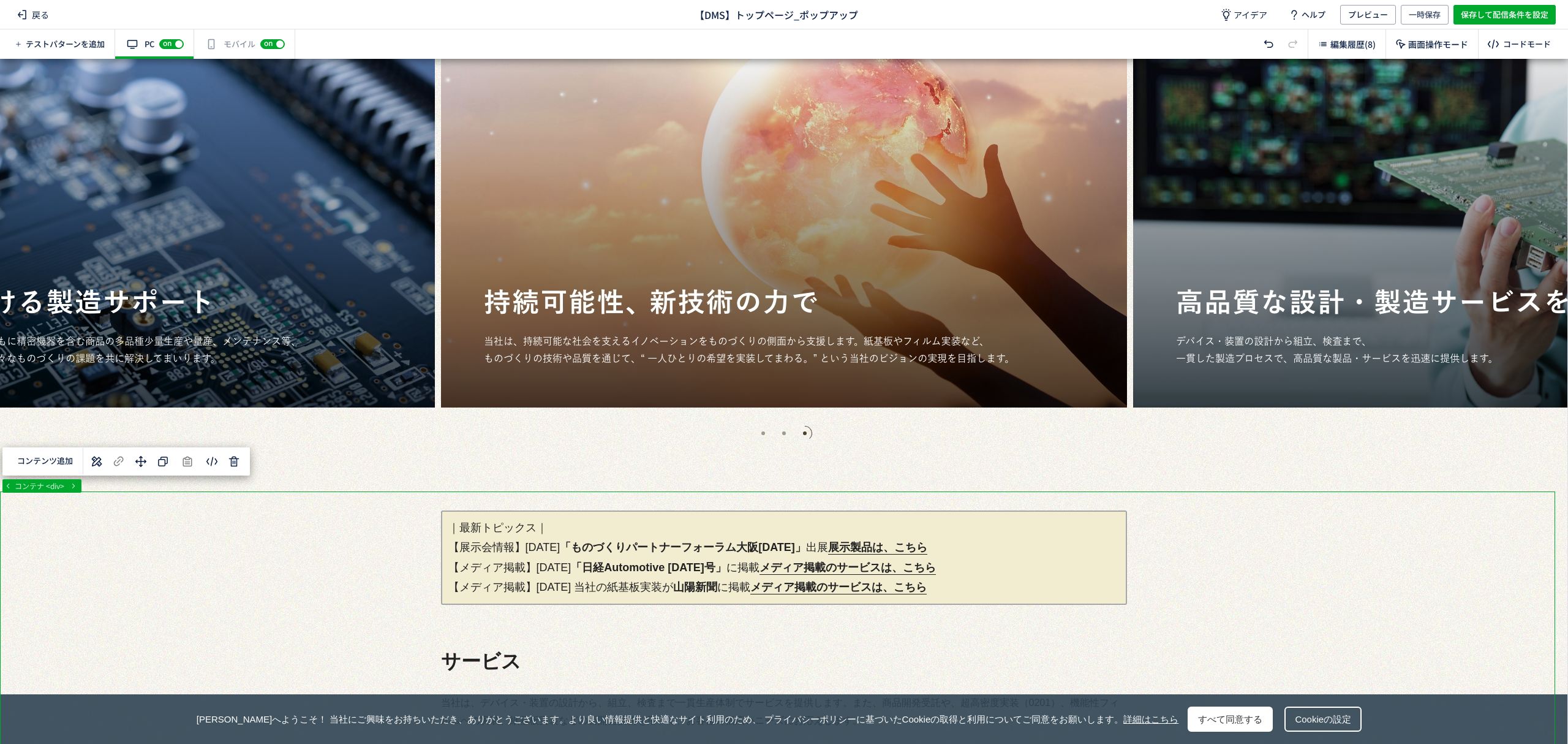
click at [1529, 16] on span "保存して配信条件を設定" at bounding box center [1504, 15] width 88 height 20
